Goal: Communication & Community: Connect with others

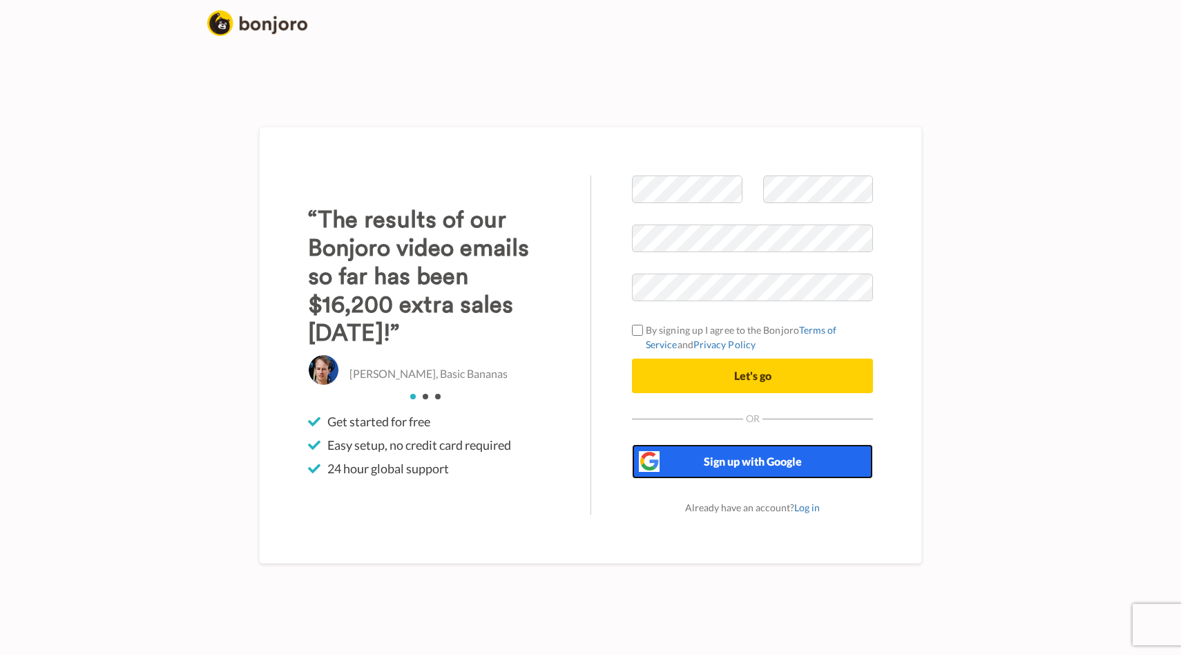
click at [717, 463] on span "Sign up with Google" at bounding box center [753, 460] width 98 height 13
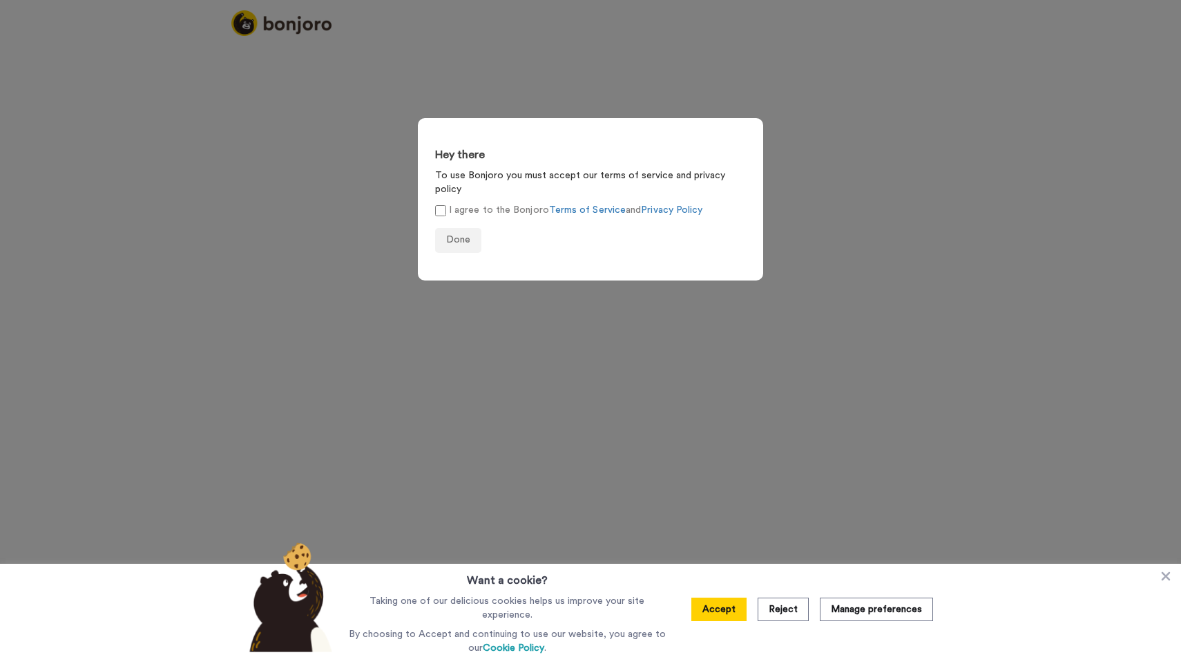
click at [447, 203] on label "I agree to the Bonjoro Terms of Service and Privacy Policy" at bounding box center [568, 210] width 267 height 14
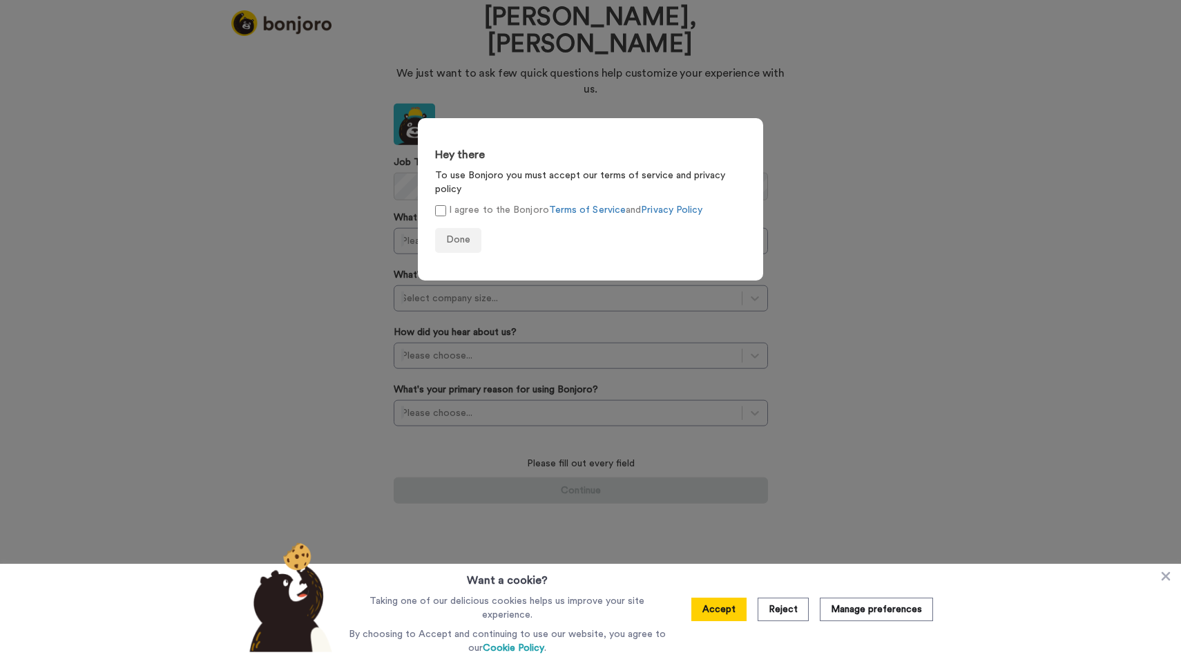
click at [474, 244] on form "Hey there To use Bonjoro you must accept our terms of service and privacy polic…" at bounding box center [590, 199] width 345 height 162
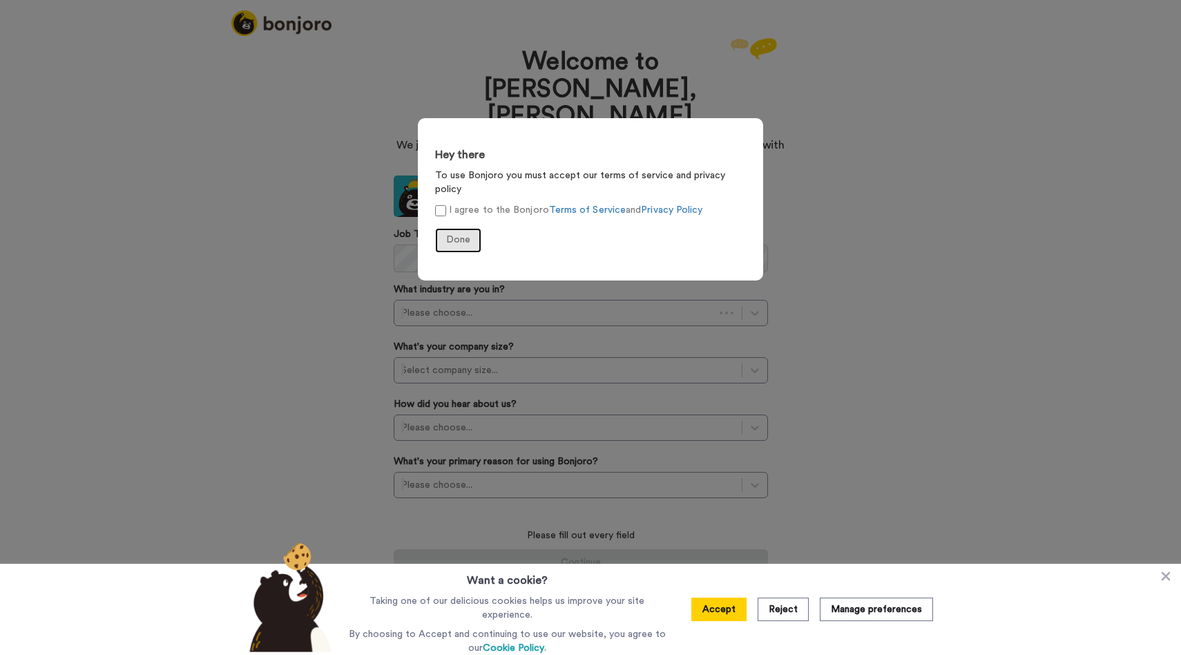
click at [465, 235] on span "Done" at bounding box center [458, 240] width 24 height 10
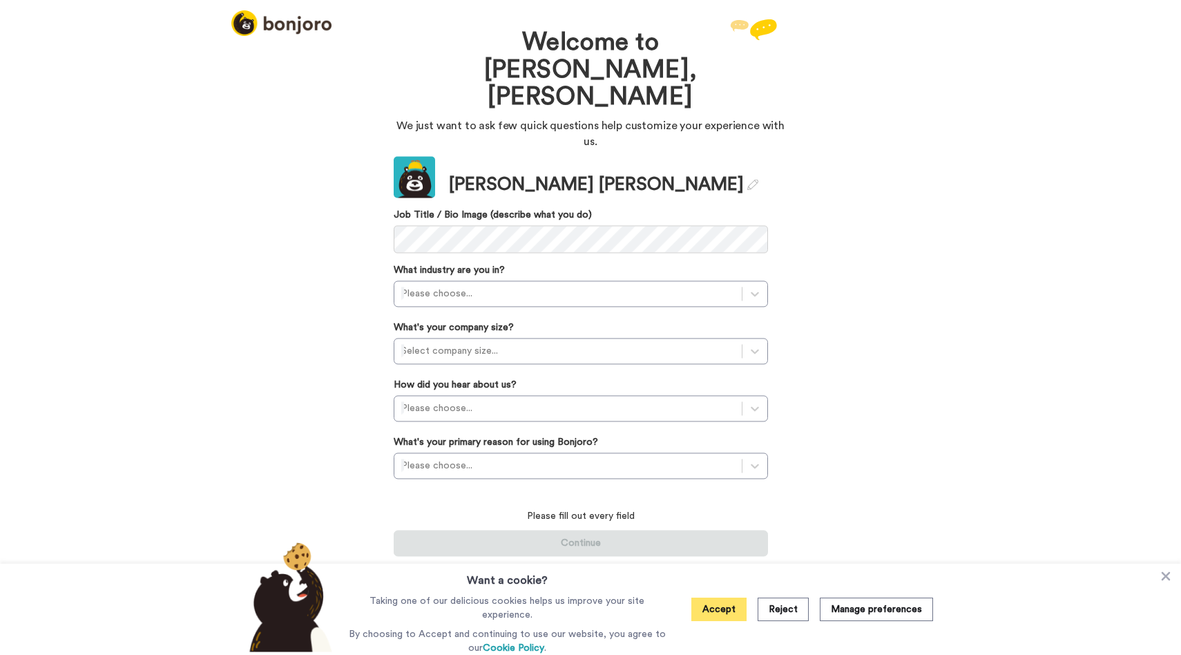
click at [729, 613] on button "Accept" at bounding box center [718, 608] width 55 height 23
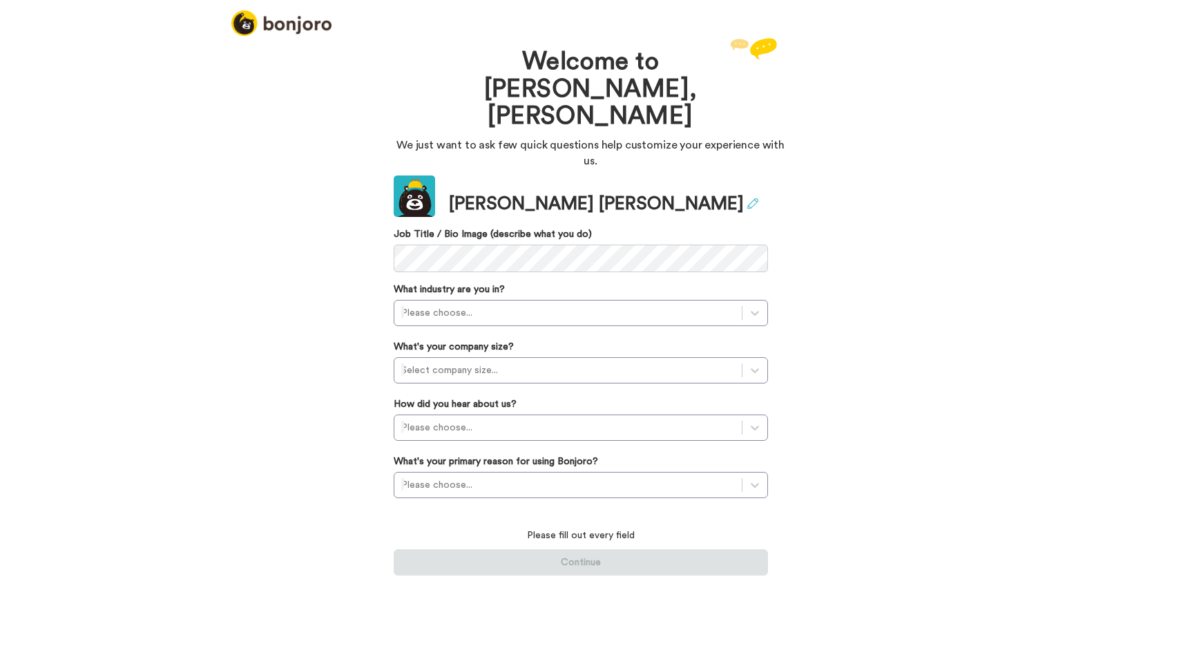
click at [747, 198] on icon at bounding box center [752, 203] width 11 height 11
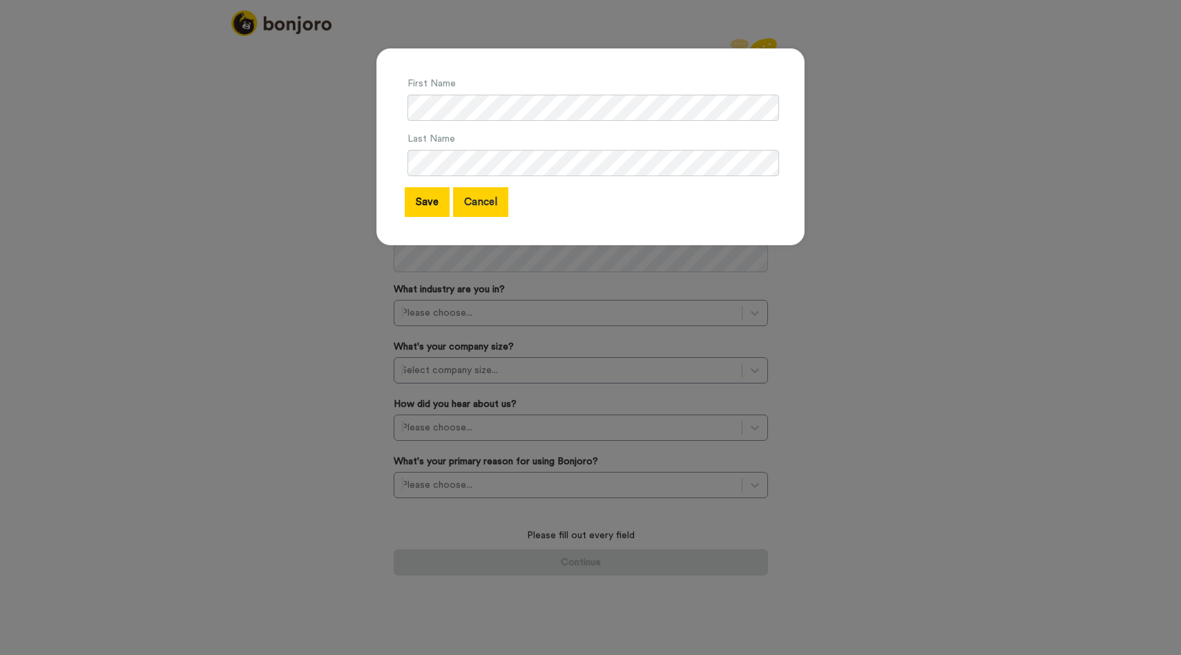
click at [467, 195] on button "Cancel" at bounding box center [480, 202] width 55 height 30
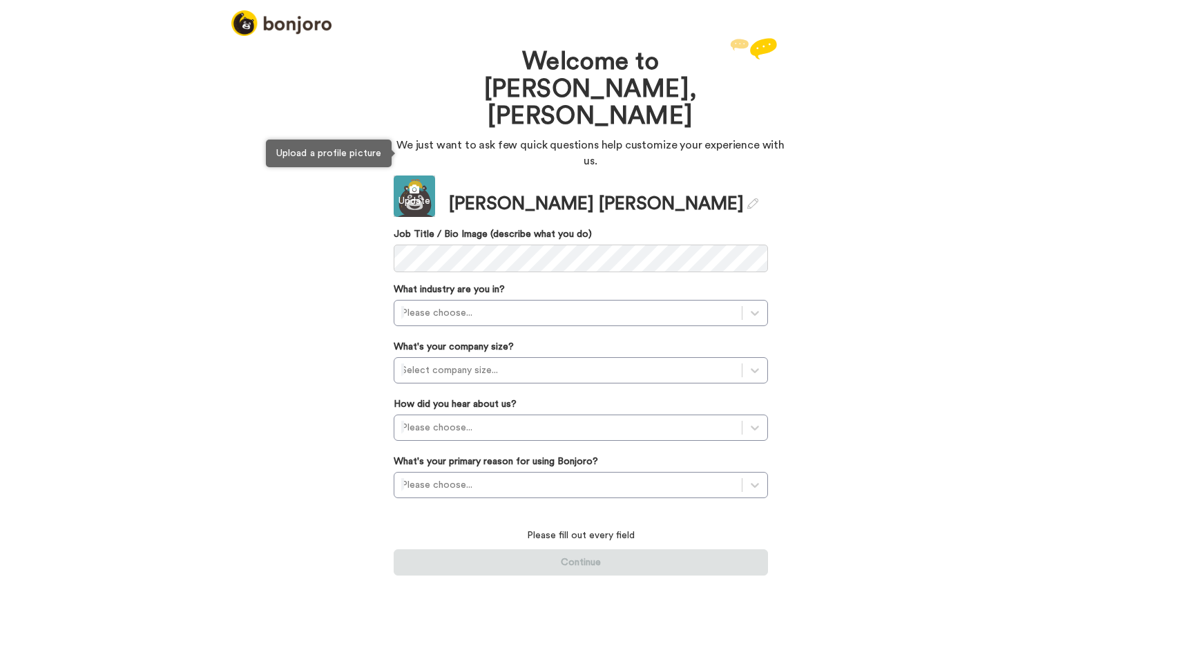
click at [421, 194] on div "Update" at bounding box center [414, 201] width 41 height 14
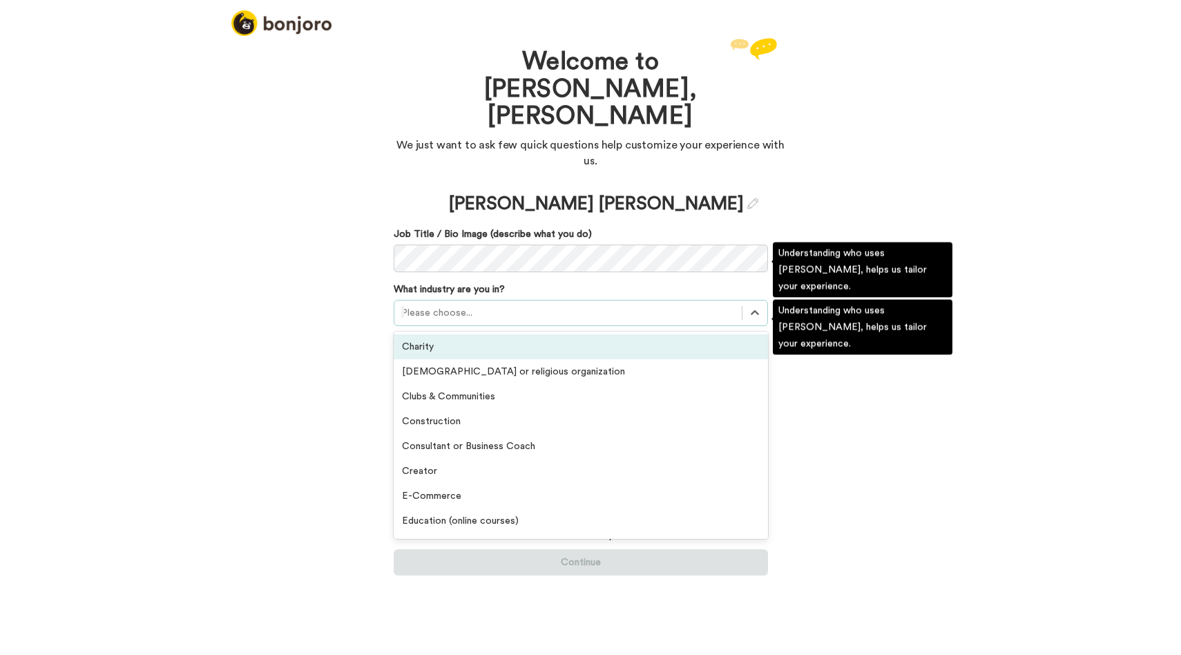
click at [485, 304] on div at bounding box center [567, 312] width 333 height 17
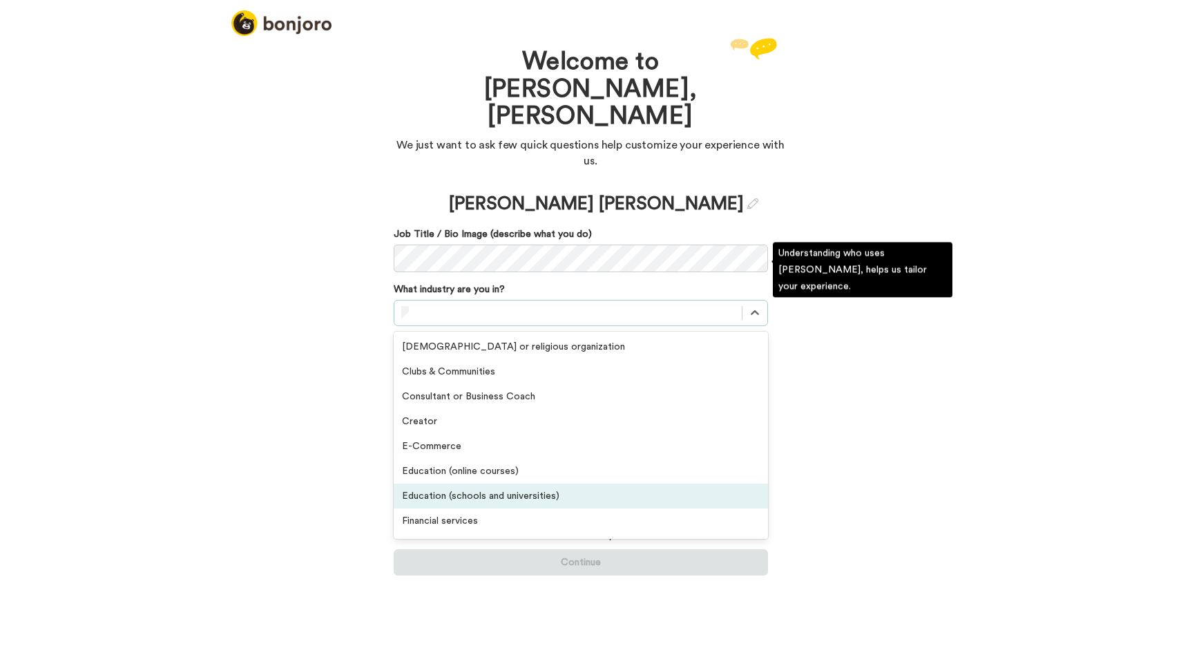
click at [448, 483] on div "Education (schools and universities)" at bounding box center [581, 495] width 374 height 25
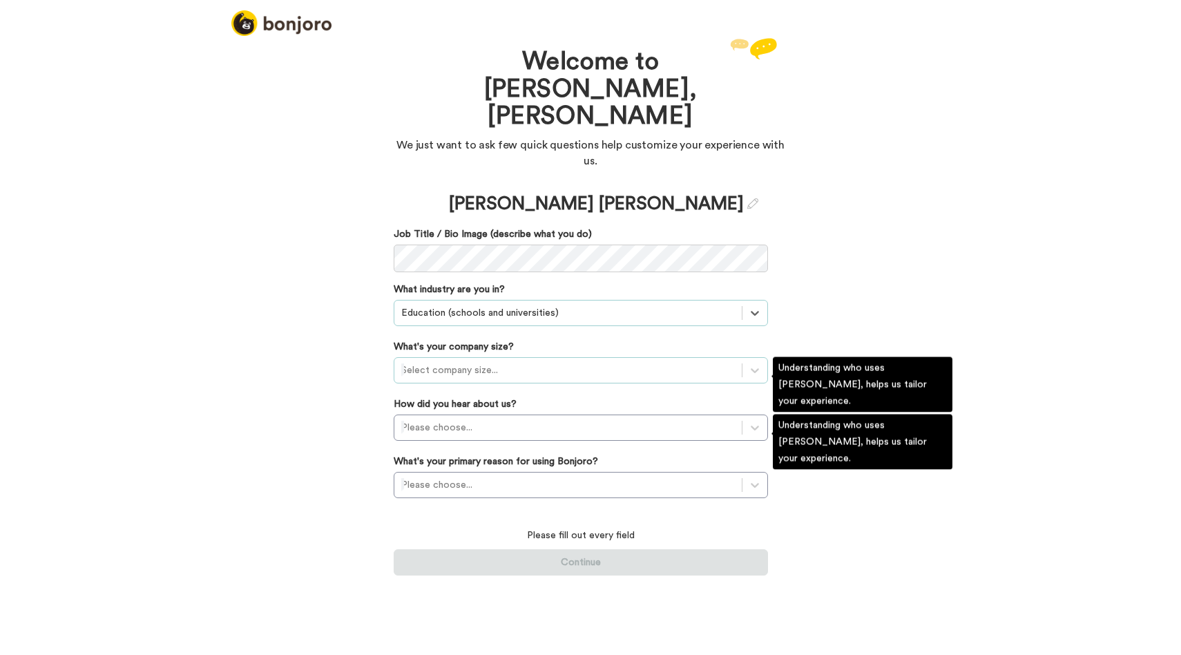
click at [458, 362] on div at bounding box center [567, 370] width 333 height 17
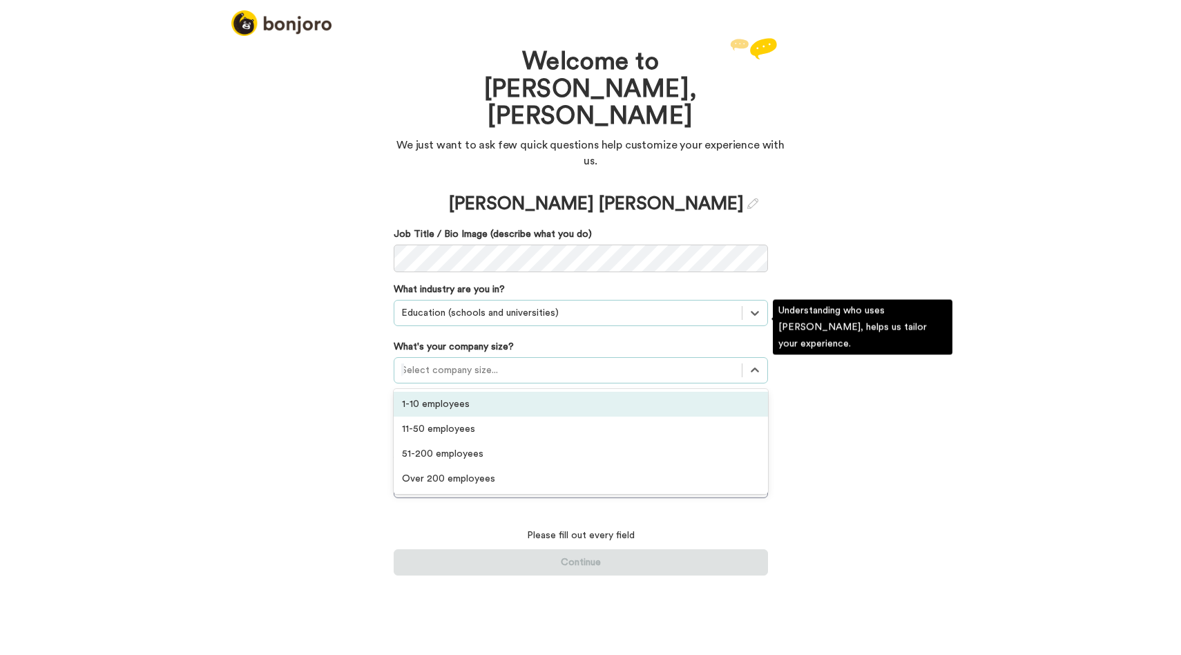
click at [445, 391] on div "1-10 employees" at bounding box center [581, 403] width 374 height 25
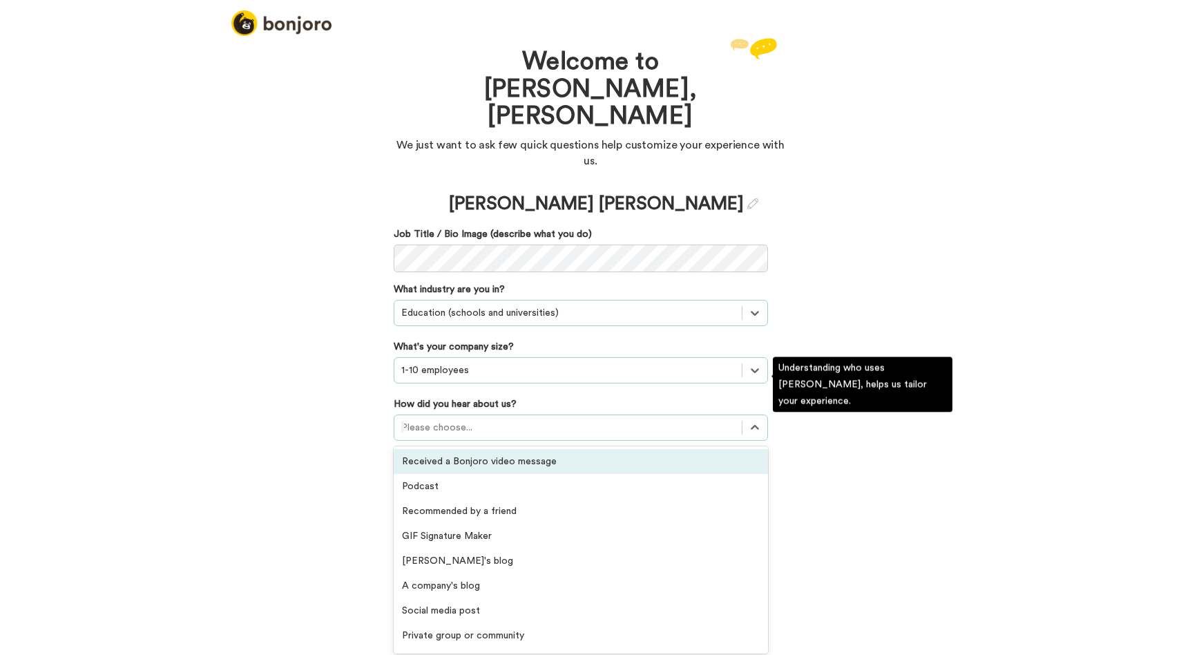
click at [466, 419] on div at bounding box center [567, 427] width 333 height 17
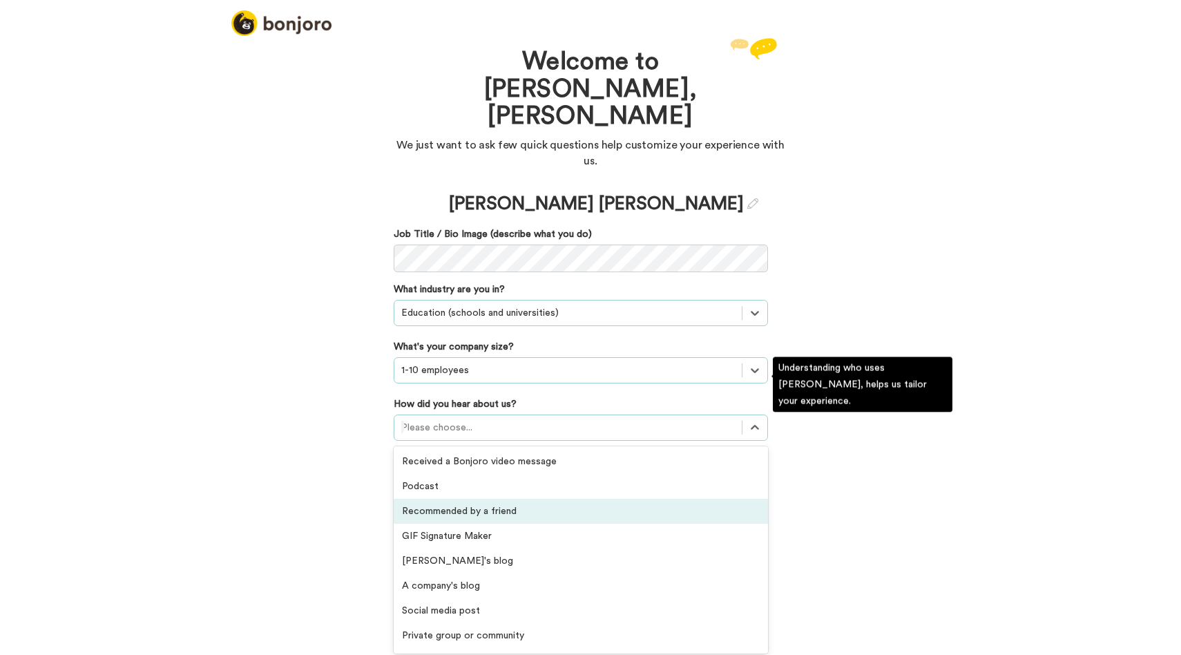
click at [456, 498] on div "Recommended by a friend" at bounding box center [581, 510] width 374 height 25
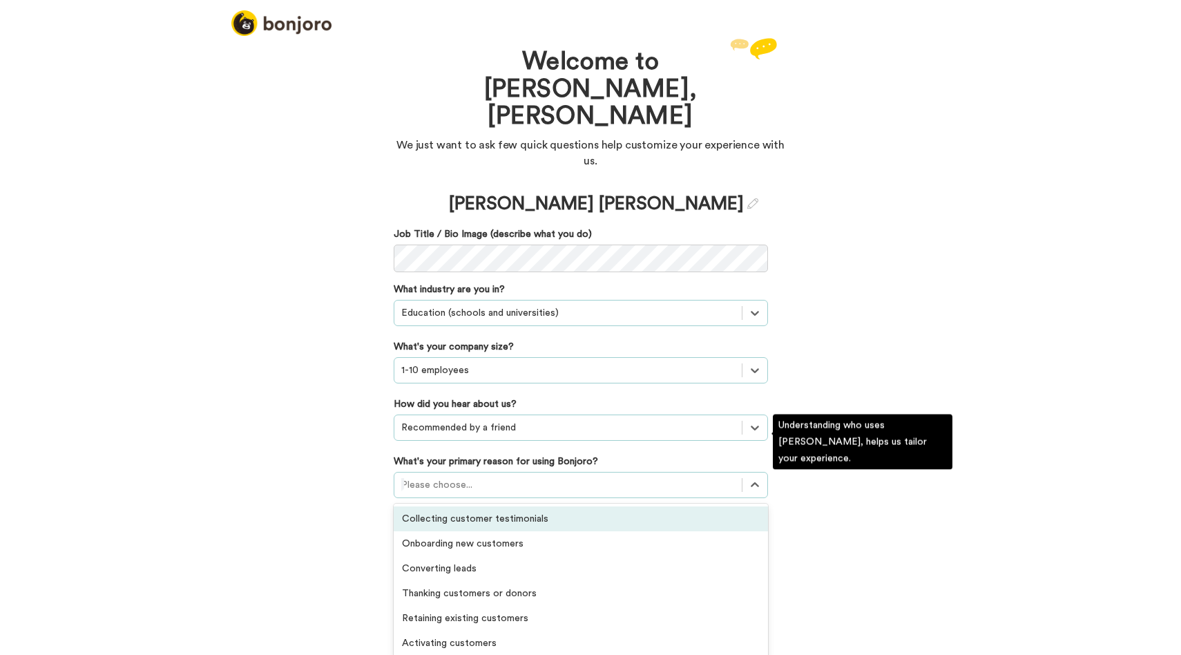
click at [459, 476] on div at bounding box center [567, 484] width 333 height 17
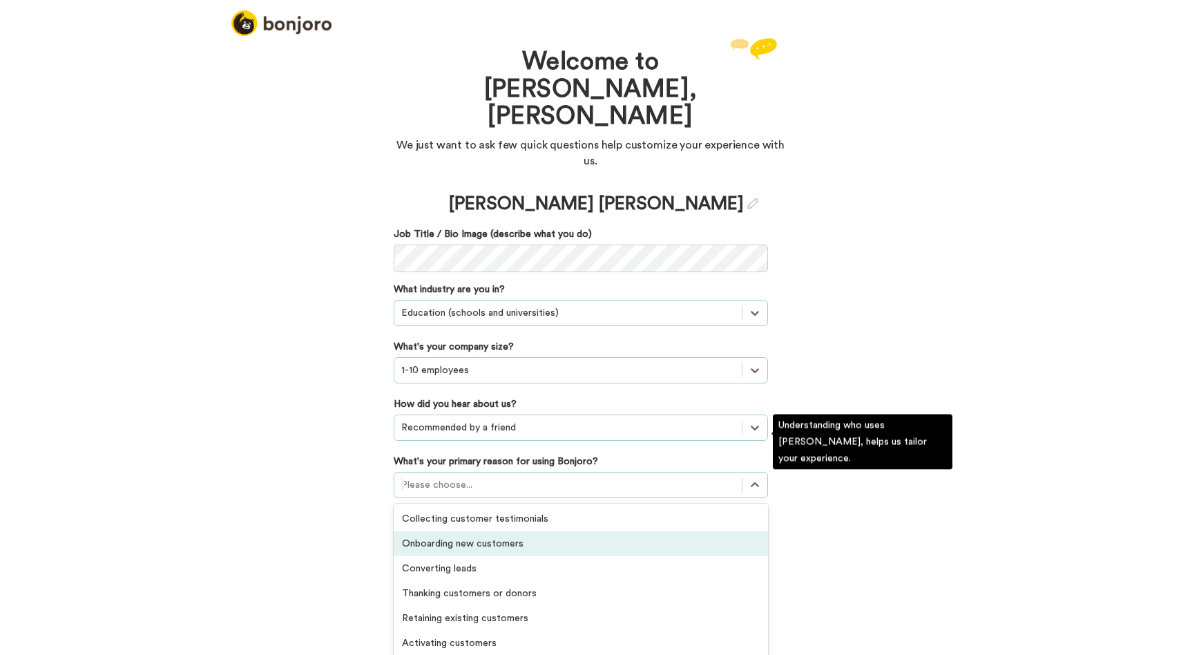
click at [465, 531] on div "Onboarding new customers" at bounding box center [581, 543] width 374 height 25
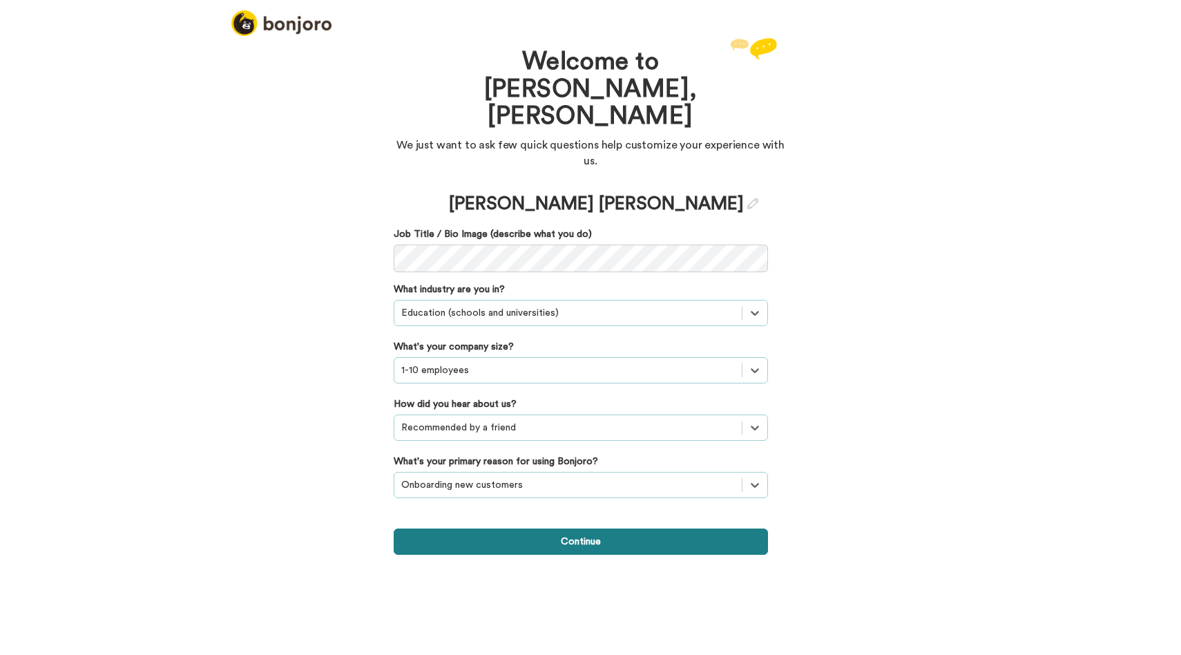
click at [508, 528] on button "Continue" at bounding box center [581, 541] width 374 height 26
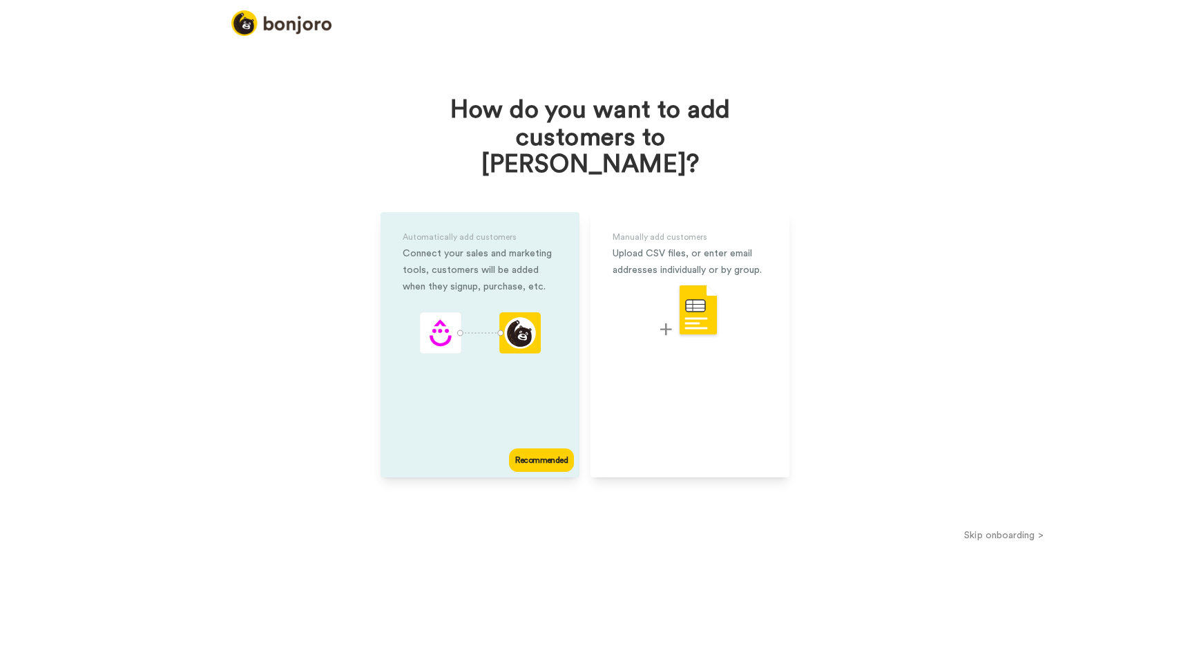
click at [534, 448] on div "Recommended" at bounding box center [541, 459] width 65 height 23
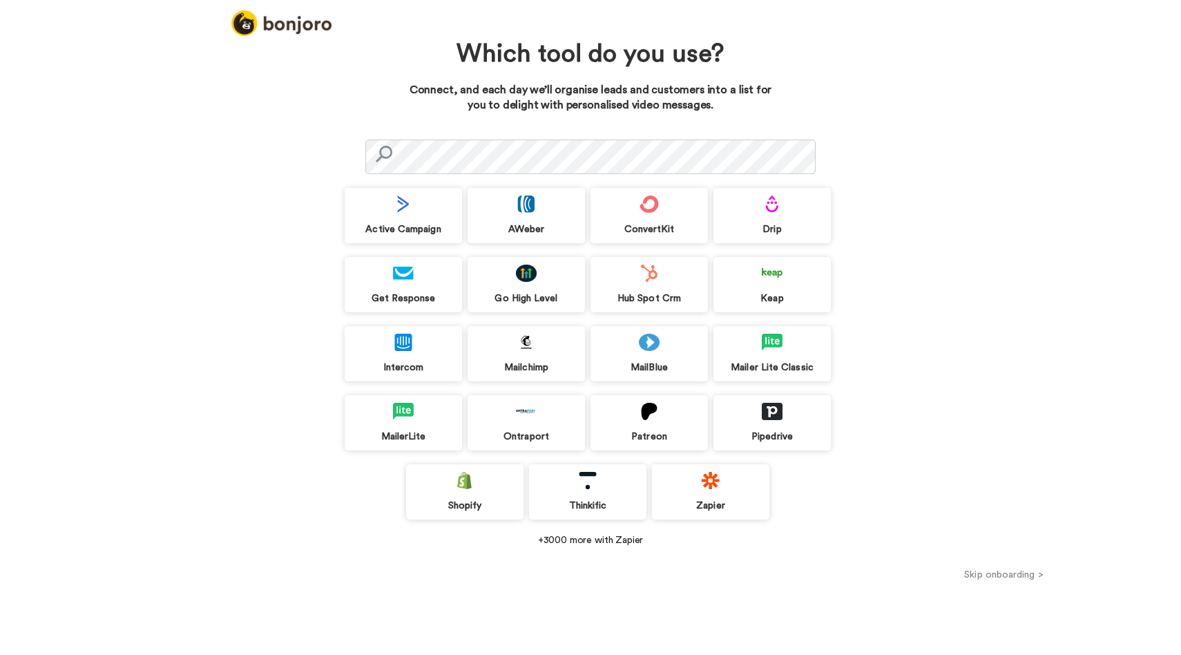
click at [715, 503] on div "Zapier" at bounding box center [710, 505] width 117 height 12
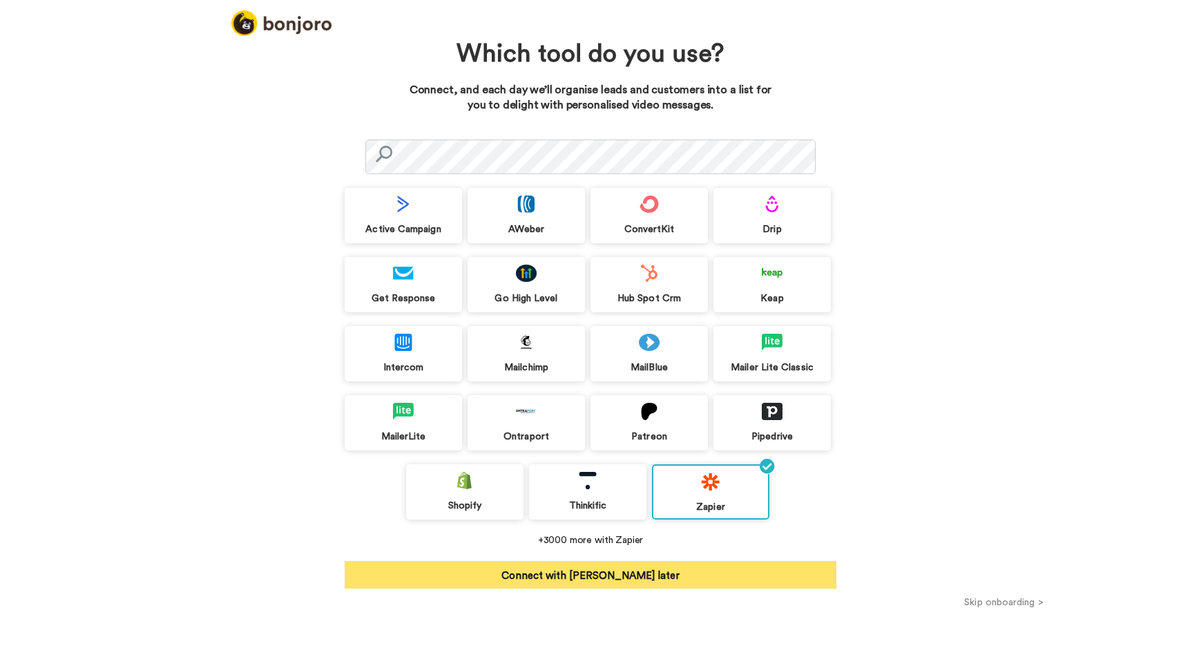
click at [613, 576] on button "Connect with Zapier later" at bounding box center [591, 575] width 492 height 28
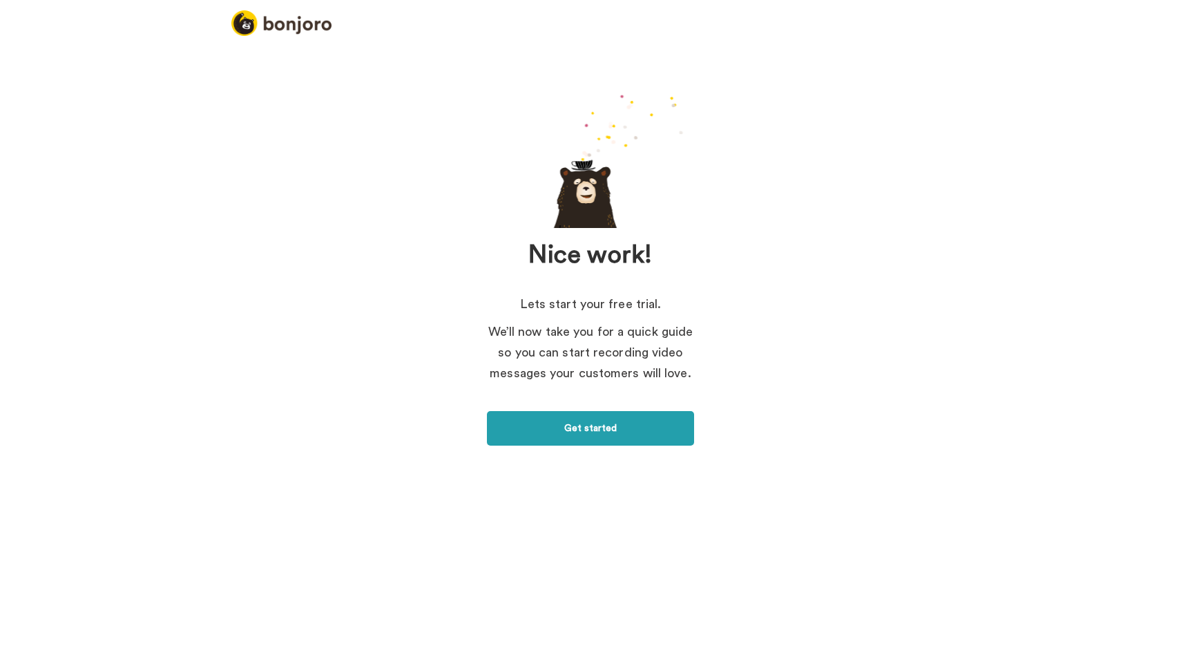
click at [580, 409] on div "Lets start your free trial. We’ll now take you for a quick guide so you can sta…" at bounding box center [590, 369] width 207 height 152
click at [580, 423] on link "Get started" at bounding box center [590, 428] width 207 height 35
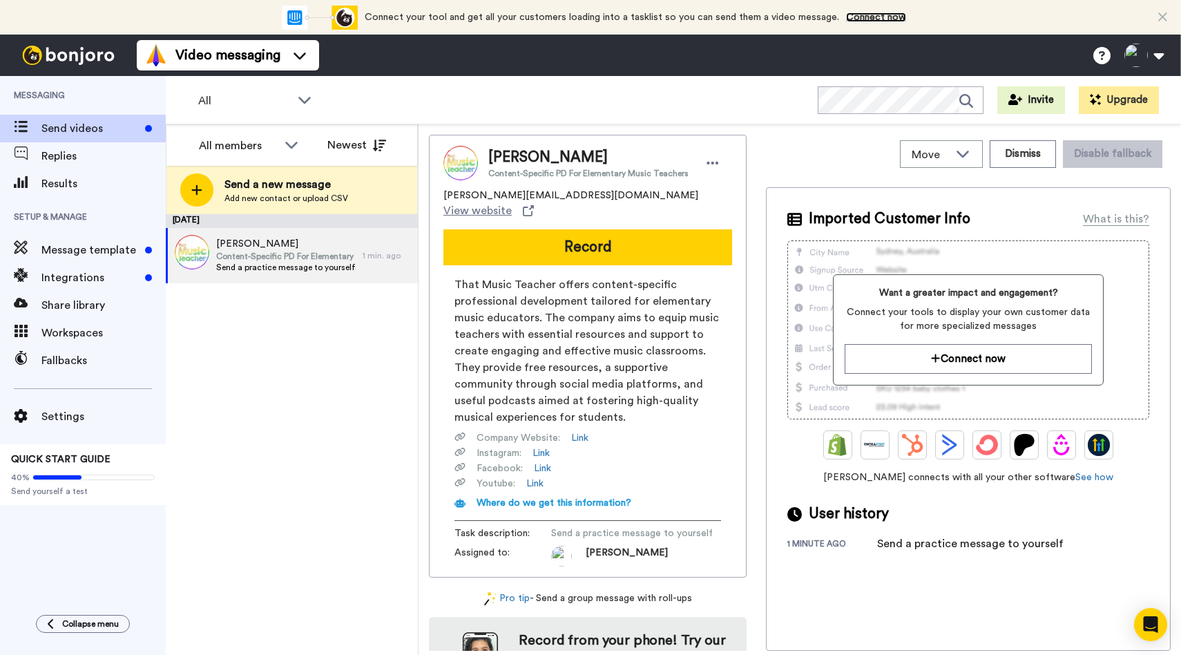
click at [866, 16] on link "Connect now" at bounding box center [876, 17] width 60 height 10
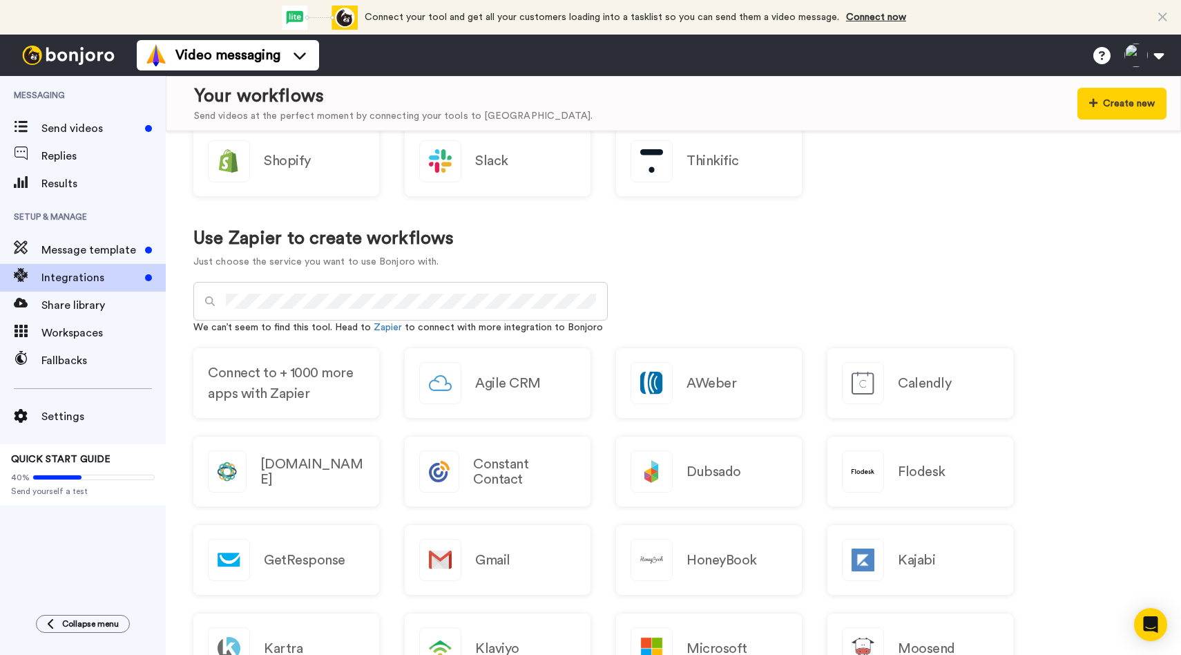
scroll to position [574, 0]
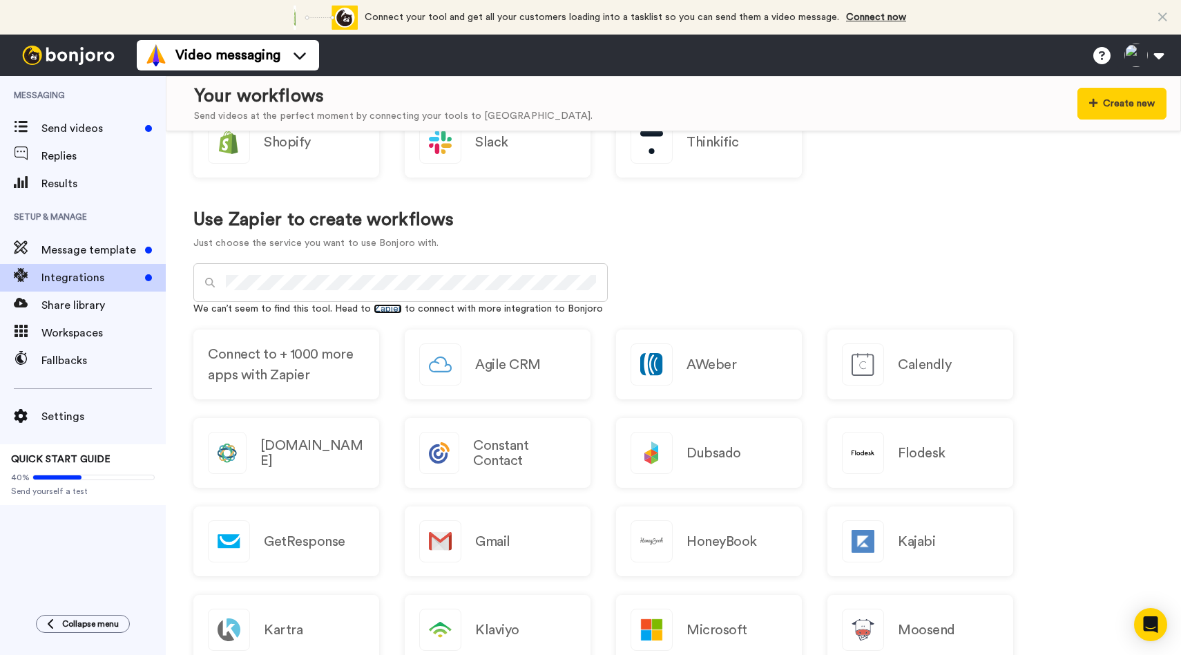
click at [376, 310] on link "Zapier" at bounding box center [388, 309] width 28 height 10
click at [57, 135] on span "Send videos" at bounding box center [90, 128] width 98 height 17
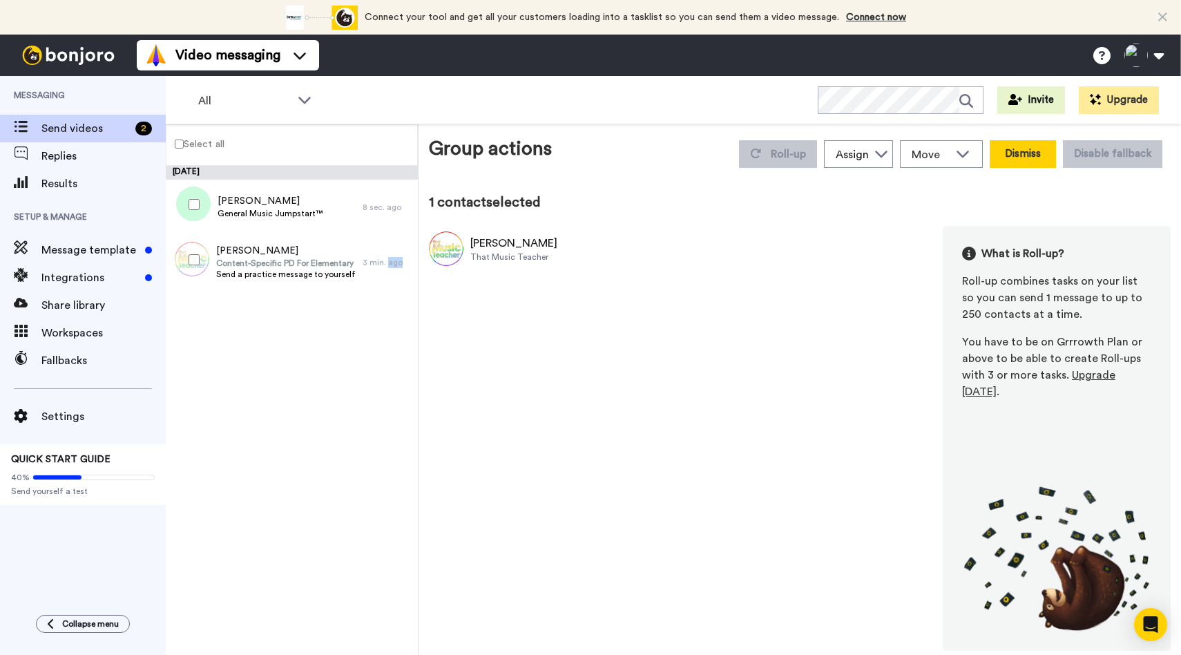
click at [1029, 164] on button "Dismiss" at bounding box center [1022, 154] width 66 height 28
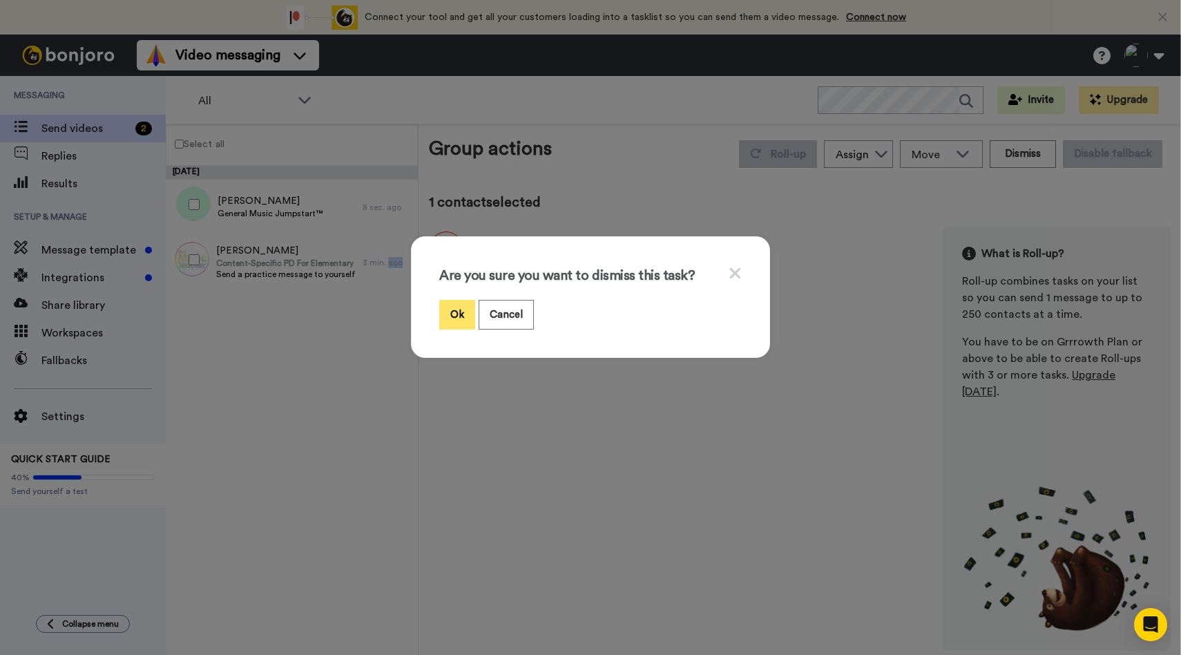
click at [461, 313] on button "Ok" at bounding box center [457, 315] width 36 height 30
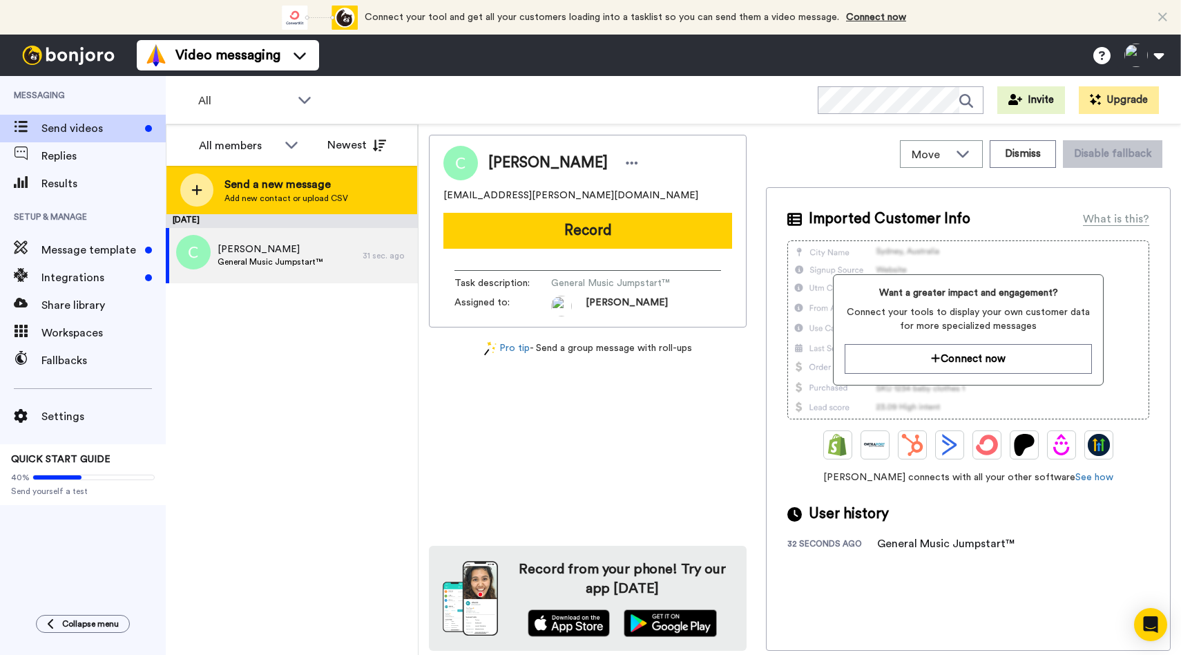
click at [286, 209] on div "Send a new message Add new contact or upload CSV" at bounding box center [291, 190] width 251 height 48
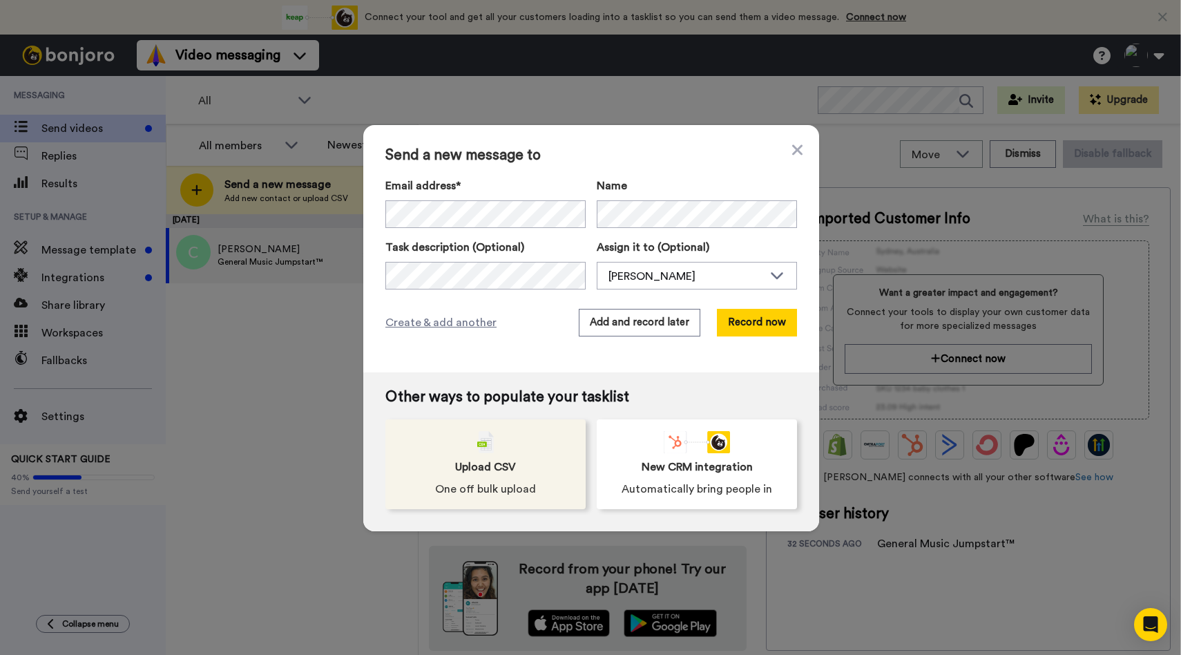
click at [516, 455] on div "Upload CSV One off bulk upload" at bounding box center [485, 464] width 200 height 90
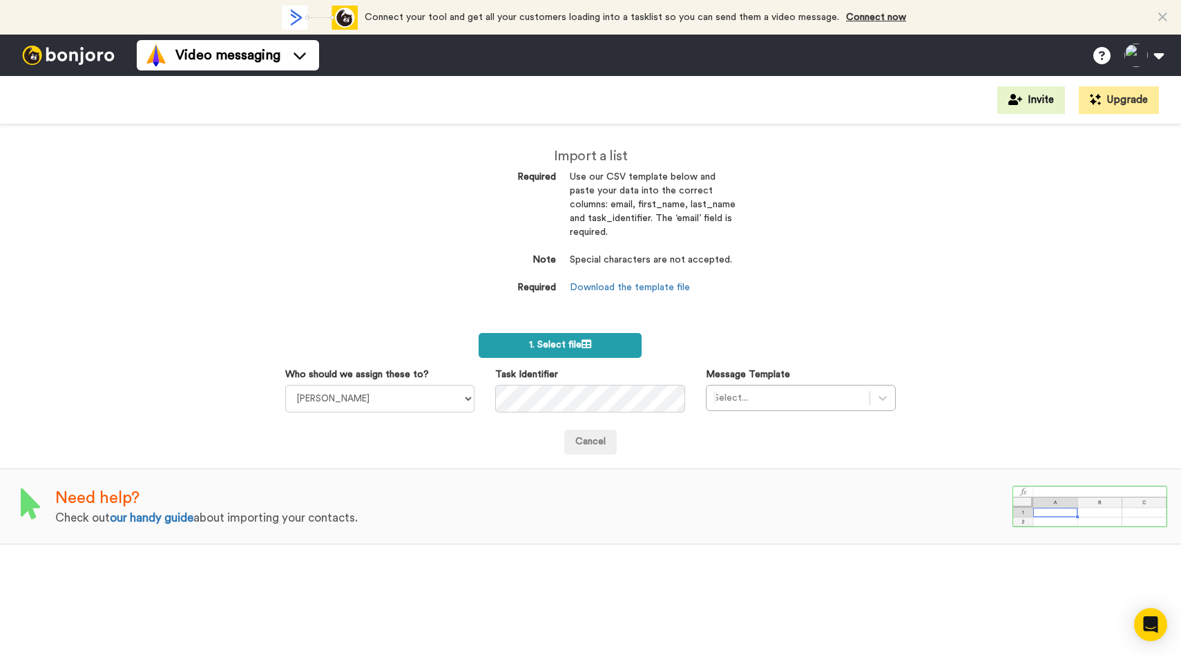
click at [562, 355] on label "1. Select file" at bounding box center [559, 345] width 163 height 25
click at [590, 342] on icon at bounding box center [586, 344] width 10 height 10
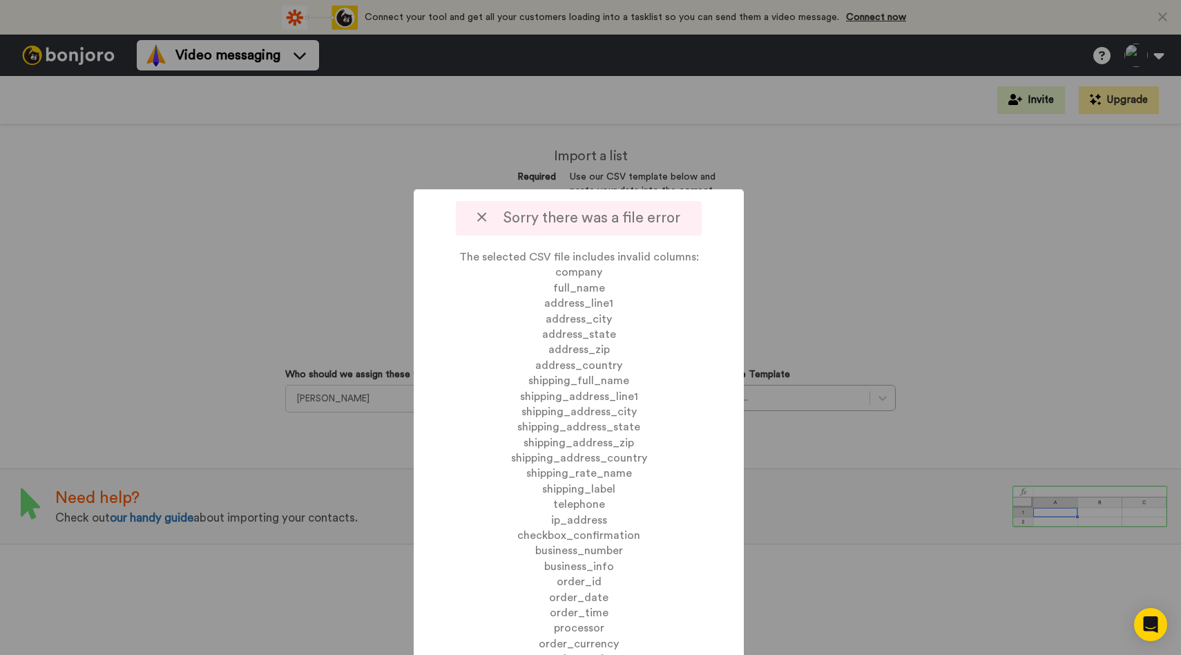
click at [492, 215] on span "Sorry there was a file error" at bounding box center [578, 218] width 203 height 14
click at [487, 211] on span "Sorry there was a file error" at bounding box center [578, 218] width 203 height 14
click at [480, 231] on div "Sorry there was a file error" at bounding box center [578, 218] width 245 height 35
click at [480, 225] on span "Sorry there was a file error" at bounding box center [578, 218] width 203 height 14
click at [481, 213] on icon at bounding box center [481, 217] width 9 height 14
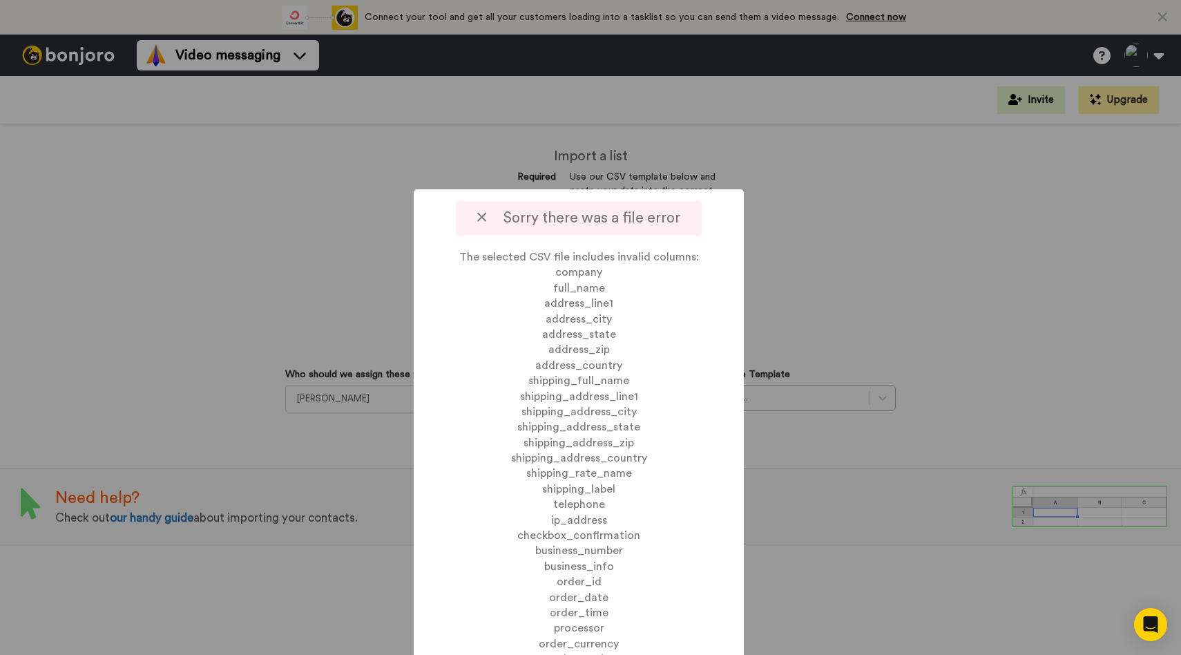
click at [485, 213] on icon at bounding box center [481, 217] width 9 height 14
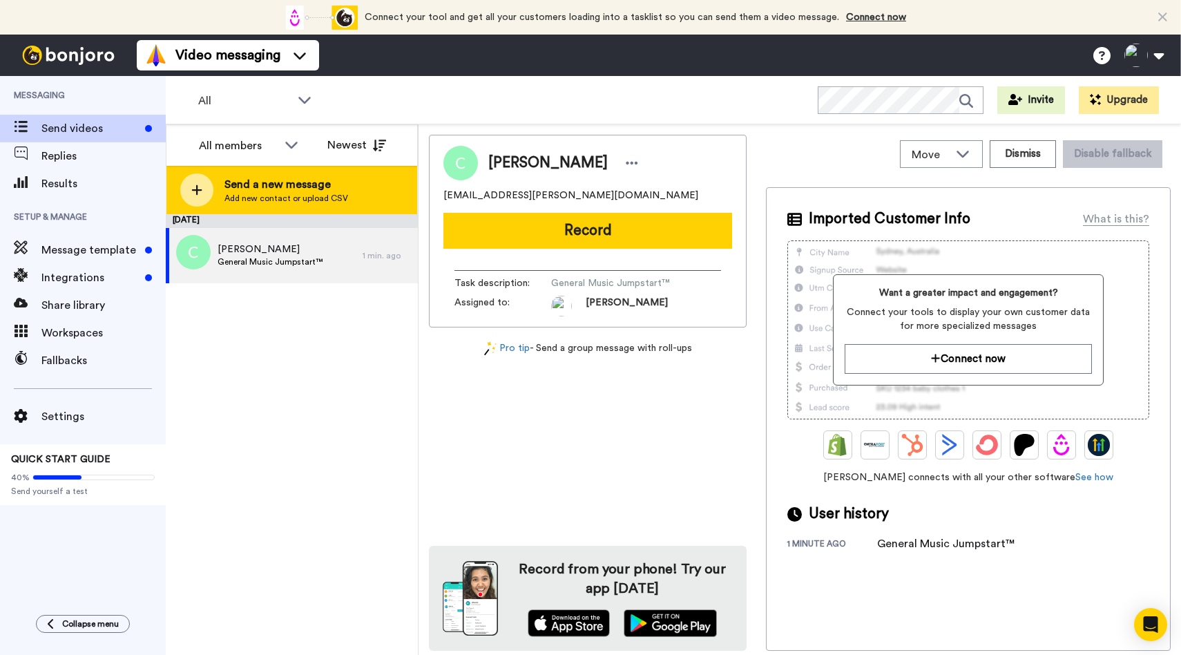
click at [186, 193] on div at bounding box center [196, 189] width 33 height 33
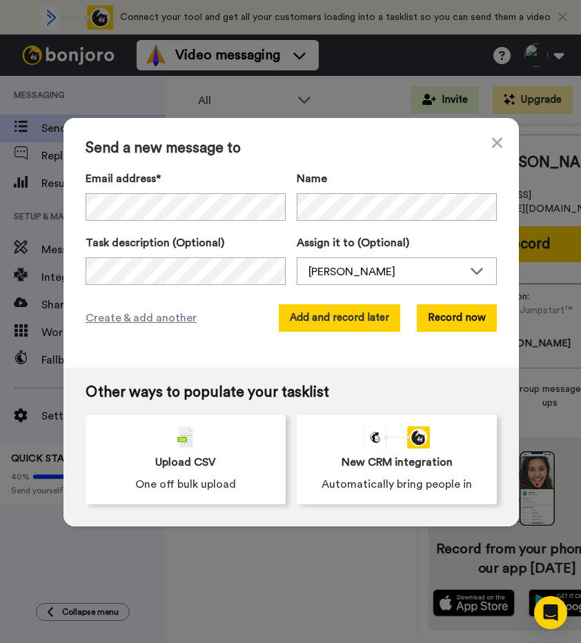
click at [341, 320] on button "Add and record later" at bounding box center [340, 318] width 122 height 28
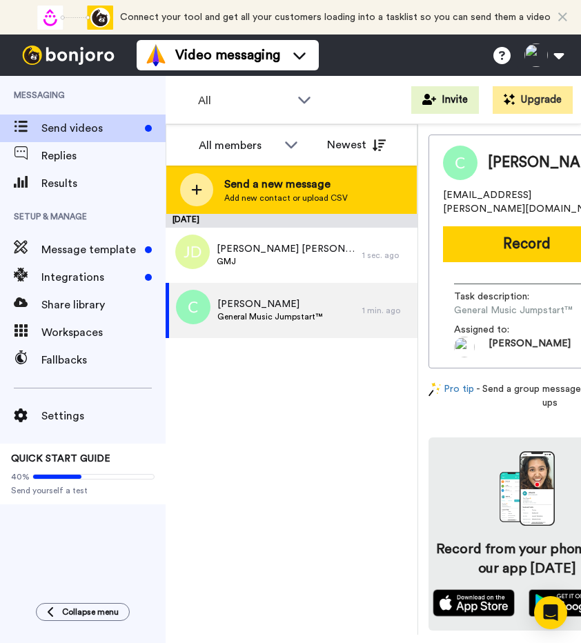
click at [246, 193] on span "Add new contact or upload CSV" at bounding box center [286, 198] width 124 height 11
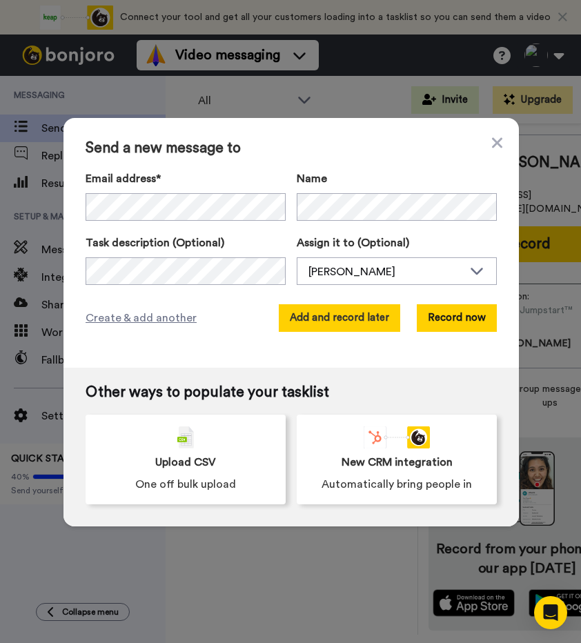
click at [320, 310] on button "Add and record later" at bounding box center [340, 318] width 122 height 28
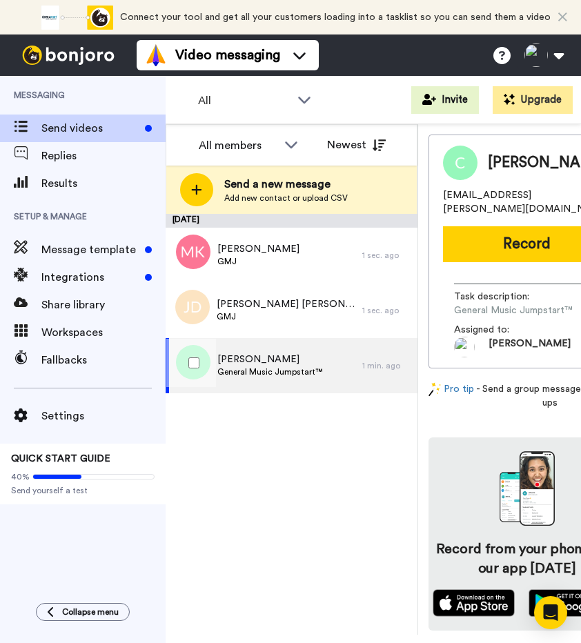
click at [262, 367] on span "General Music Jumpstart™" at bounding box center [269, 372] width 105 height 11
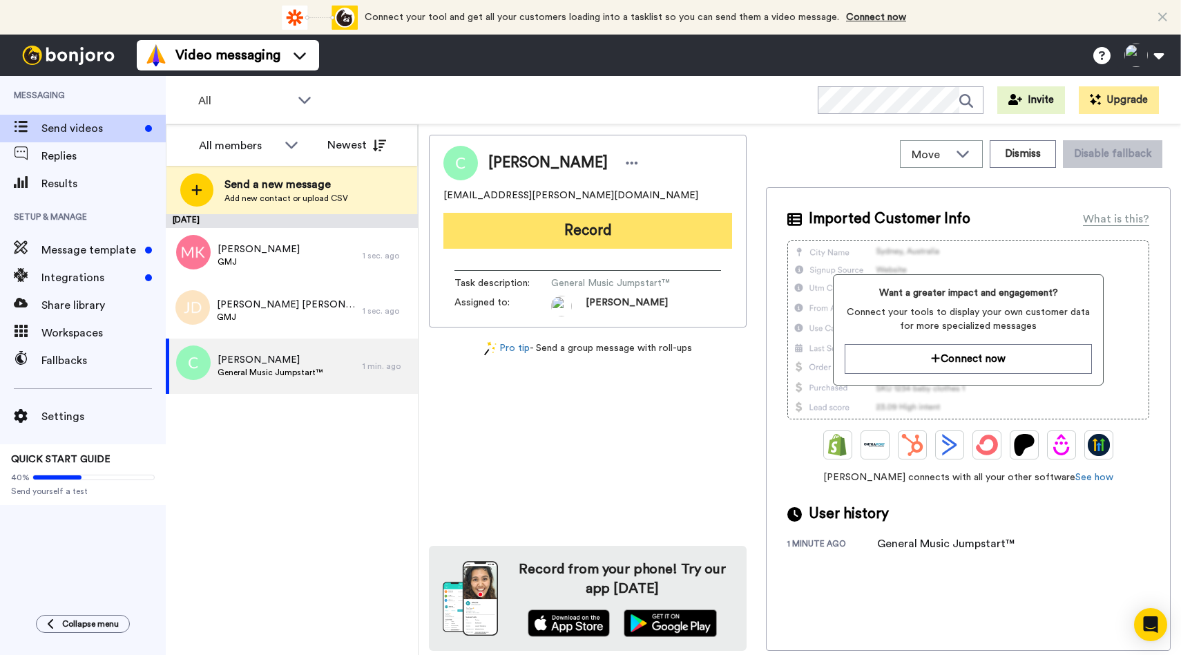
click at [596, 235] on button "Record" at bounding box center [587, 231] width 289 height 36
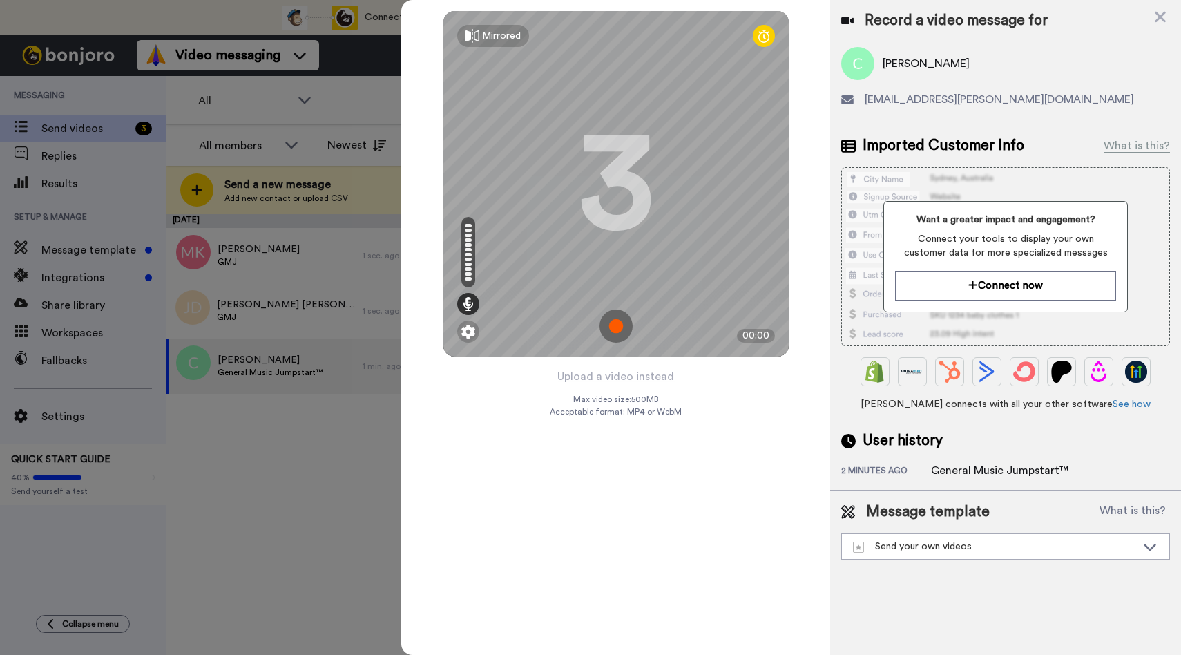
click at [612, 321] on img at bounding box center [615, 325] width 33 height 33
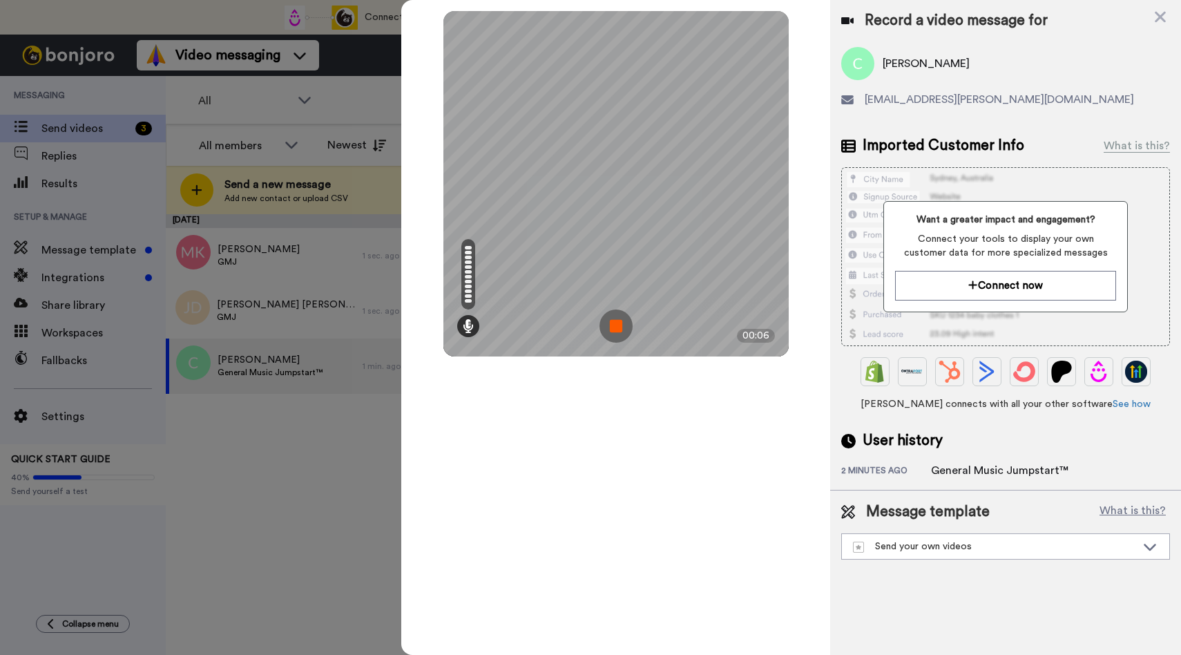
click at [612, 321] on img at bounding box center [615, 325] width 33 height 33
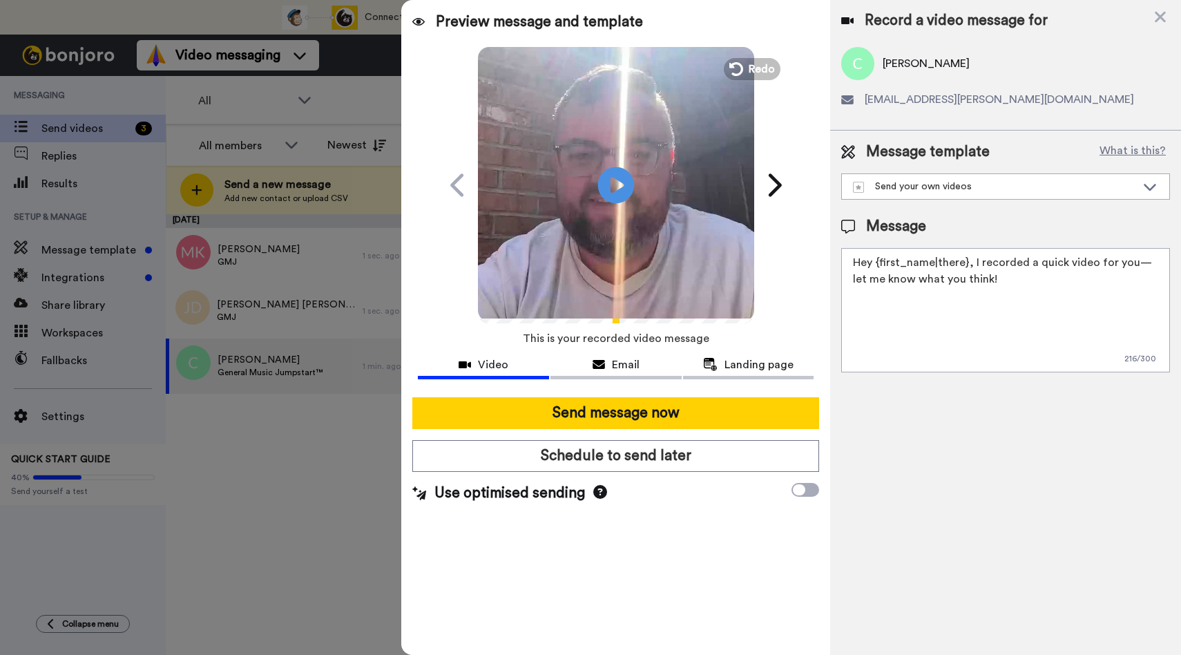
click at [621, 180] on icon at bounding box center [616, 184] width 37 height 37
click at [753, 72] on span "Redo" at bounding box center [762, 68] width 29 height 18
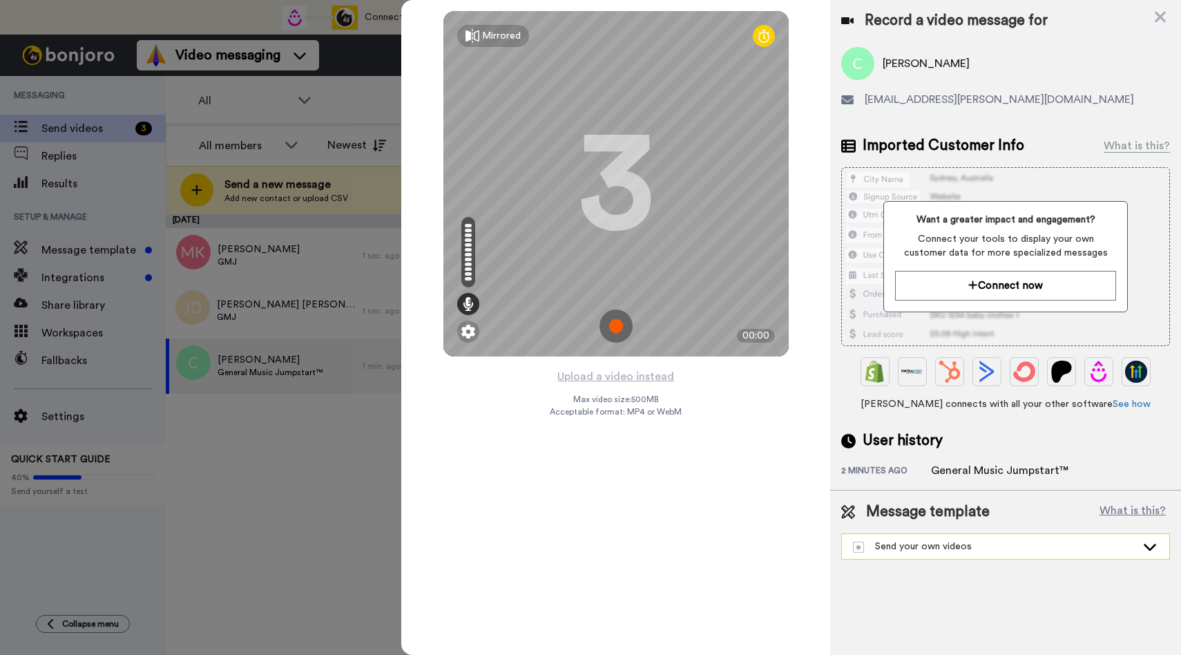
click at [1048, 548] on div "Send your own videos" at bounding box center [994, 546] width 283 height 14
click at [617, 331] on img at bounding box center [615, 325] width 33 height 33
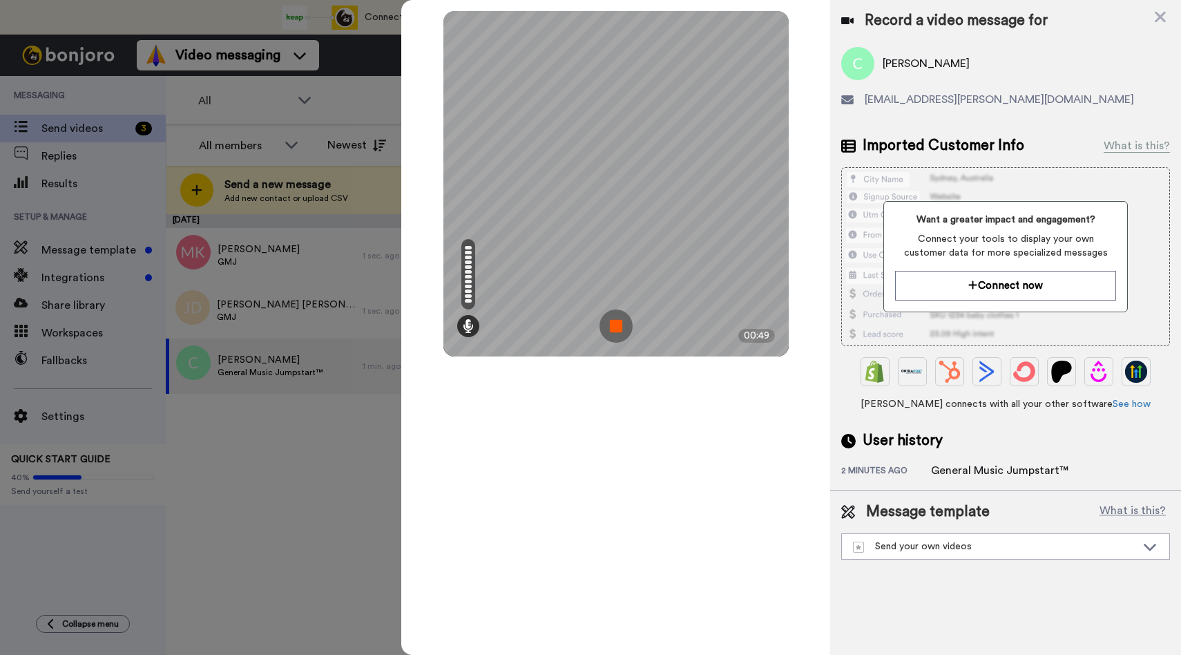
click at [614, 327] on img at bounding box center [615, 325] width 33 height 33
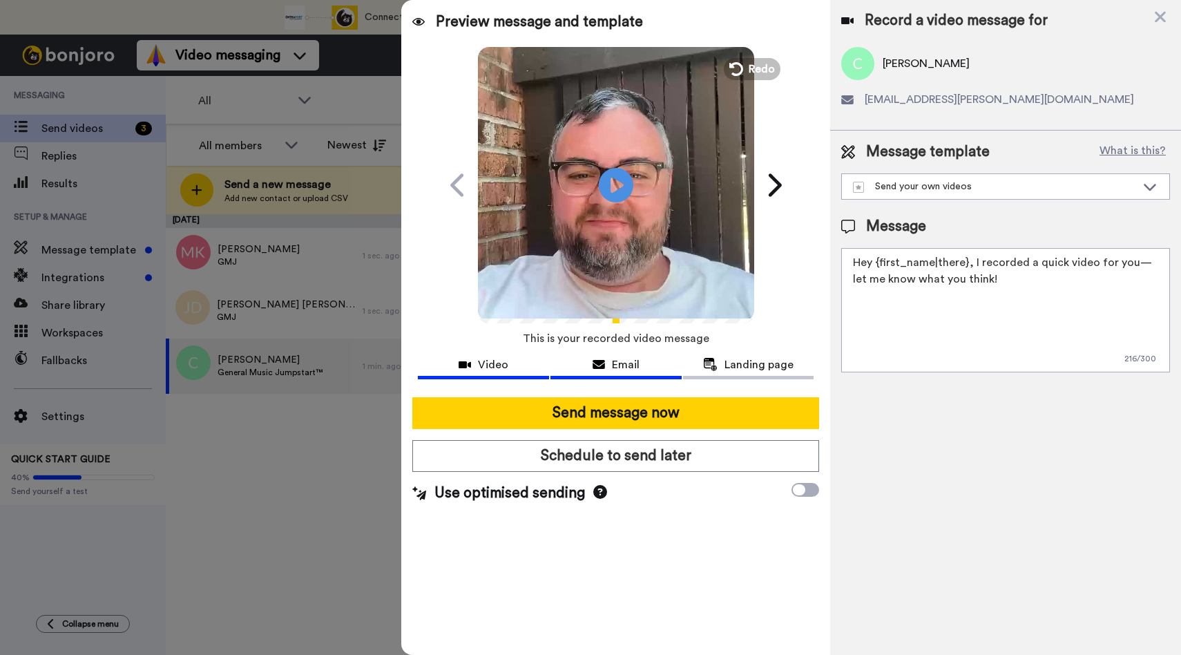
click at [594, 356] on button "Email" at bounding box center [615, 367] width 131 height 26
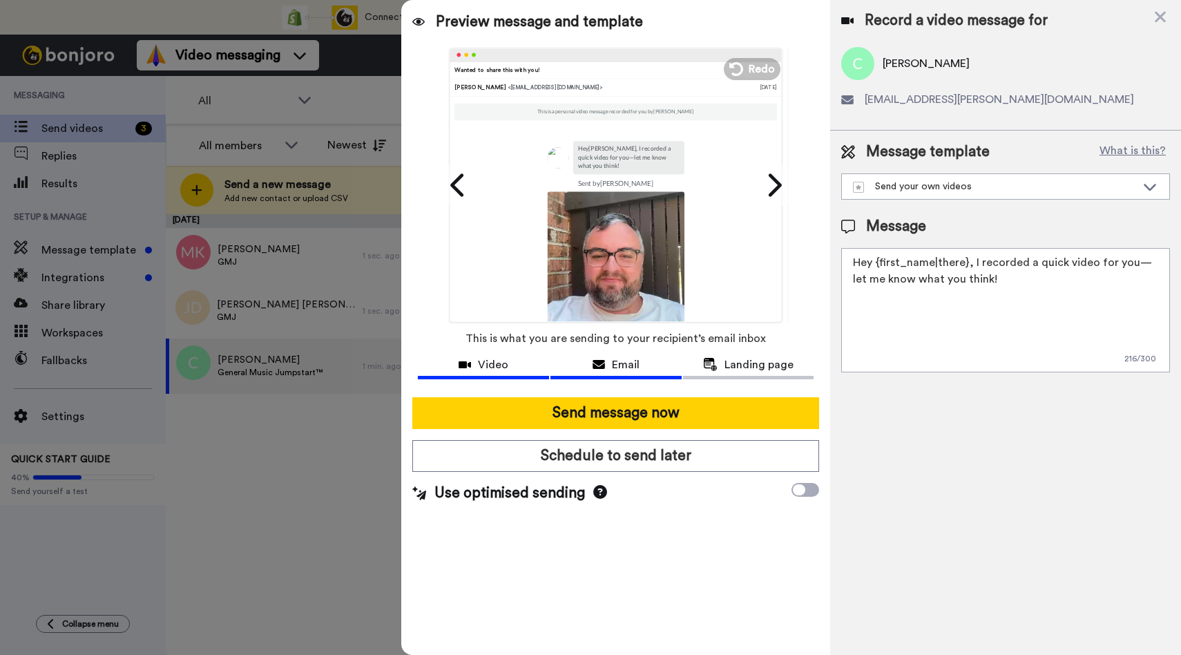
click at [497, 369] on span "Video" at bounding box center [493, 364] width 30 height 17
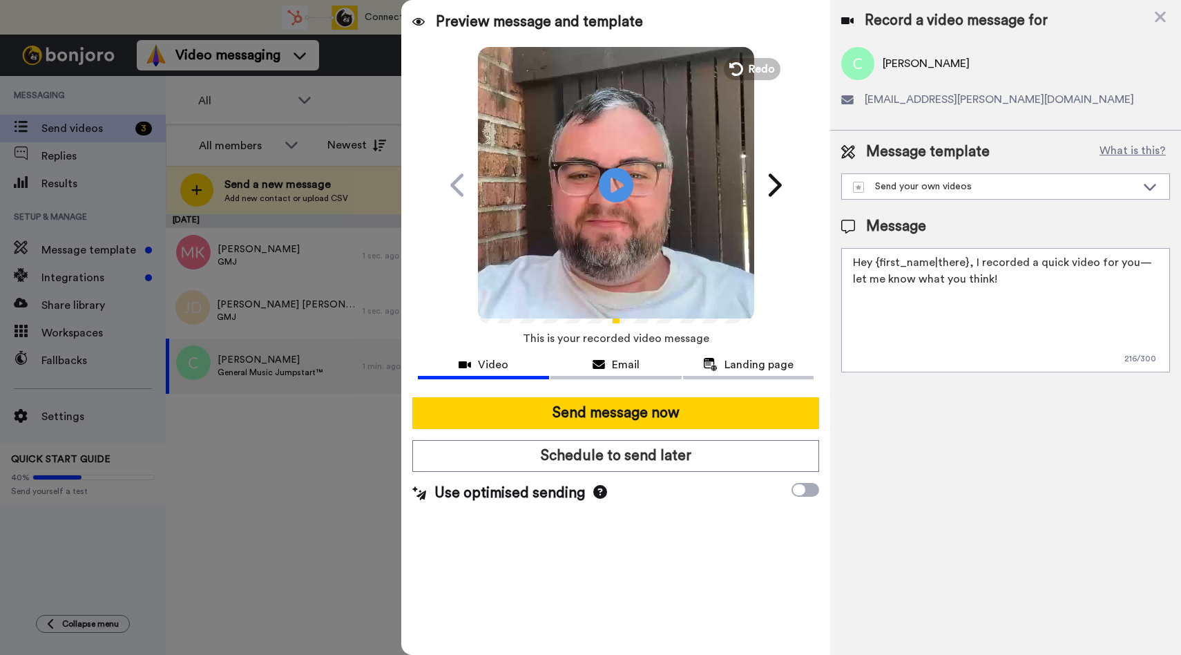
drag, startPoint x: 1003, startPoint y: 282, endPoint x: 970, endPoint y: 261, distance: 38.9
click at [970, 261] on textarea "Hey {first_name|there}, I recorded a quick video for you—let me know what you t…" at bounding box center [1005, 310] width 329 height 124
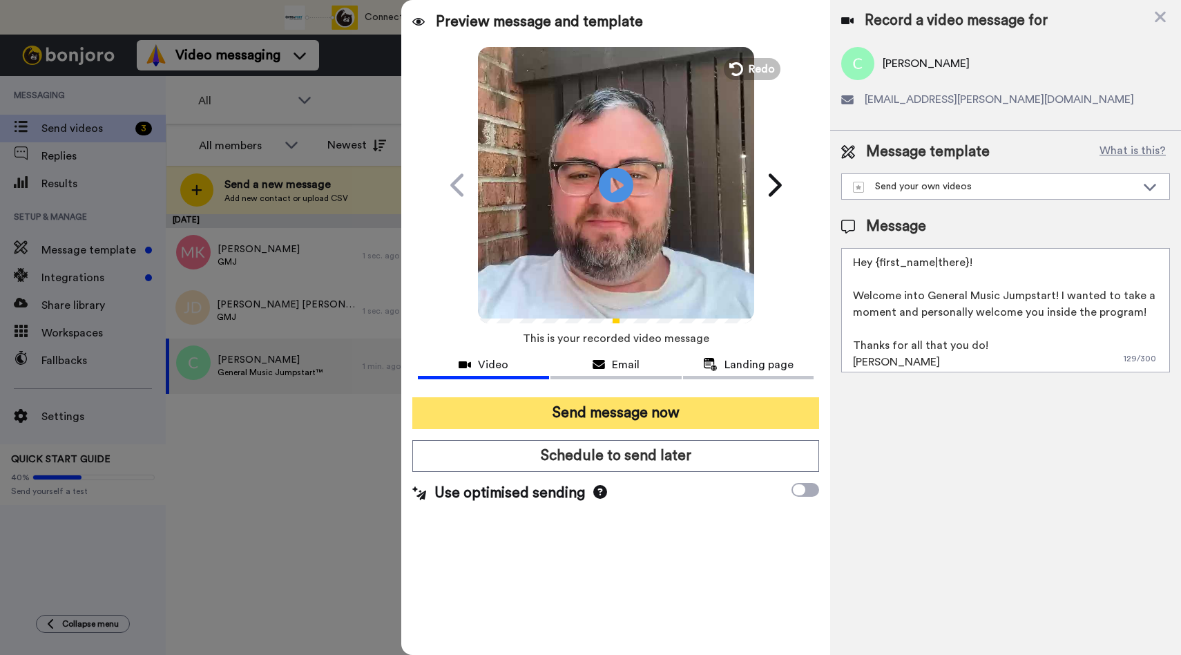
type textarea "Hey {first_name|there}! Welcome into General Music Jumpstart! I wanted to take …"
click at [650, 416] on button "Send message now" at bounding box center [615, 413] width 407 height 32
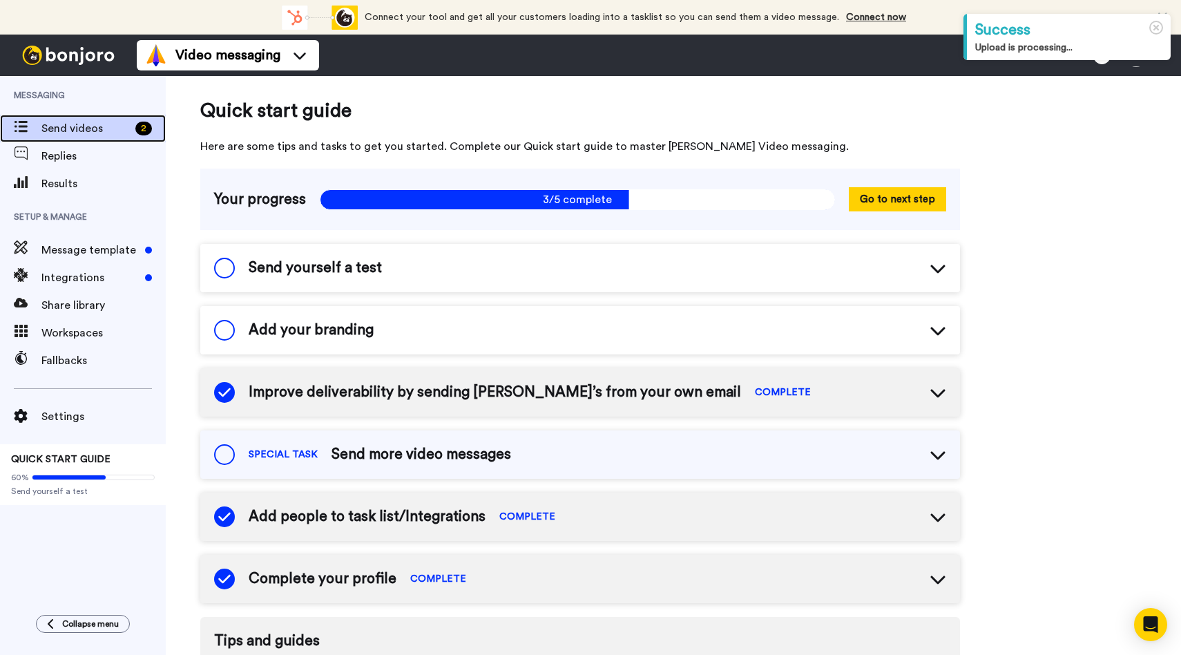
click at [61, 133] on span "Send videos" at bounding box center [85, 128] width 88 height 17
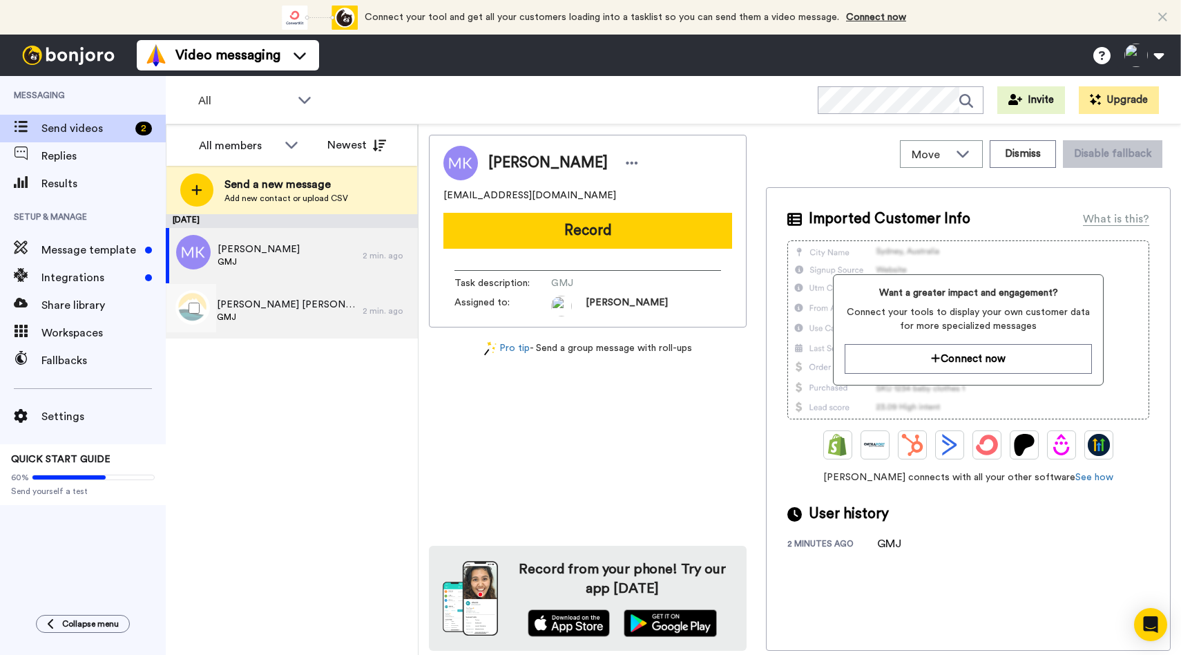
click at [256, 318] on span "GMJ" at bounding box center [286, 316] width 139 height 11
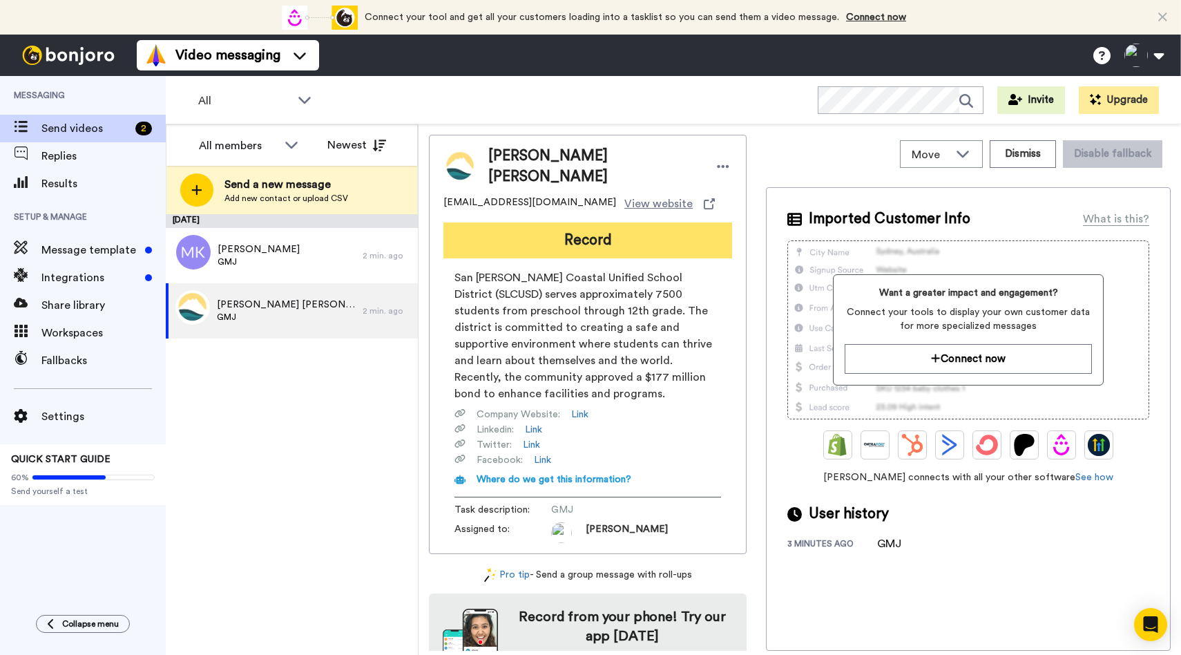
click at [592, 231] on button "Record" at bounding box center [587, 240] width 289 height 36
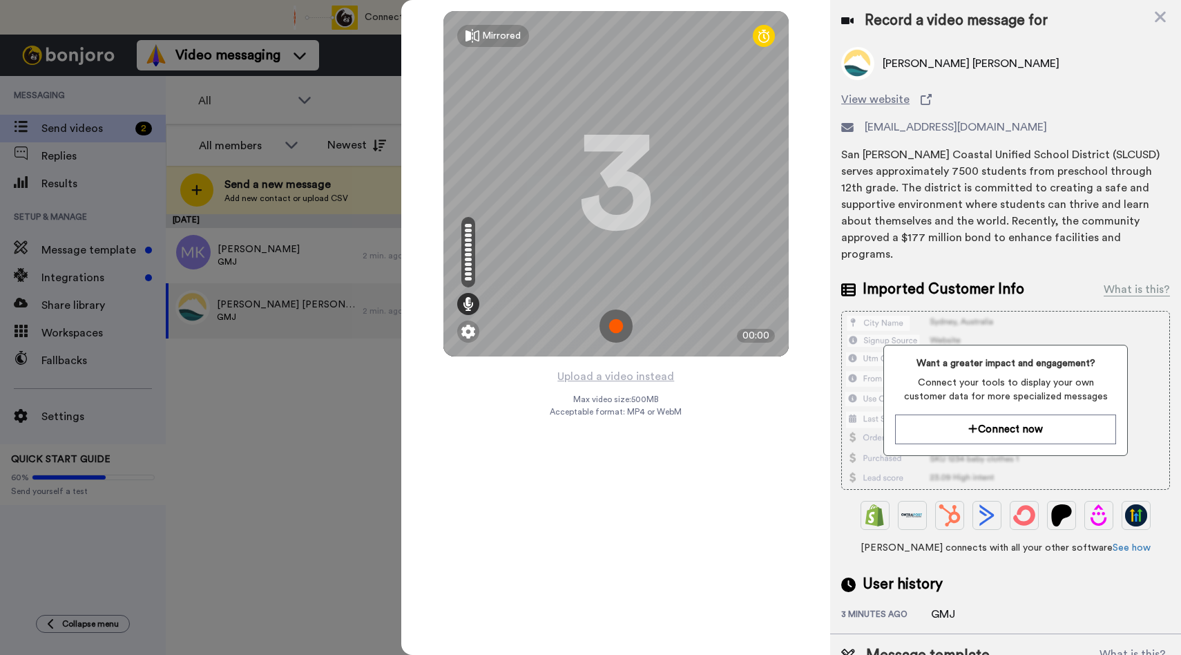
click at [613, 329] on img at bounding box center [615, 325] width 33 height 33
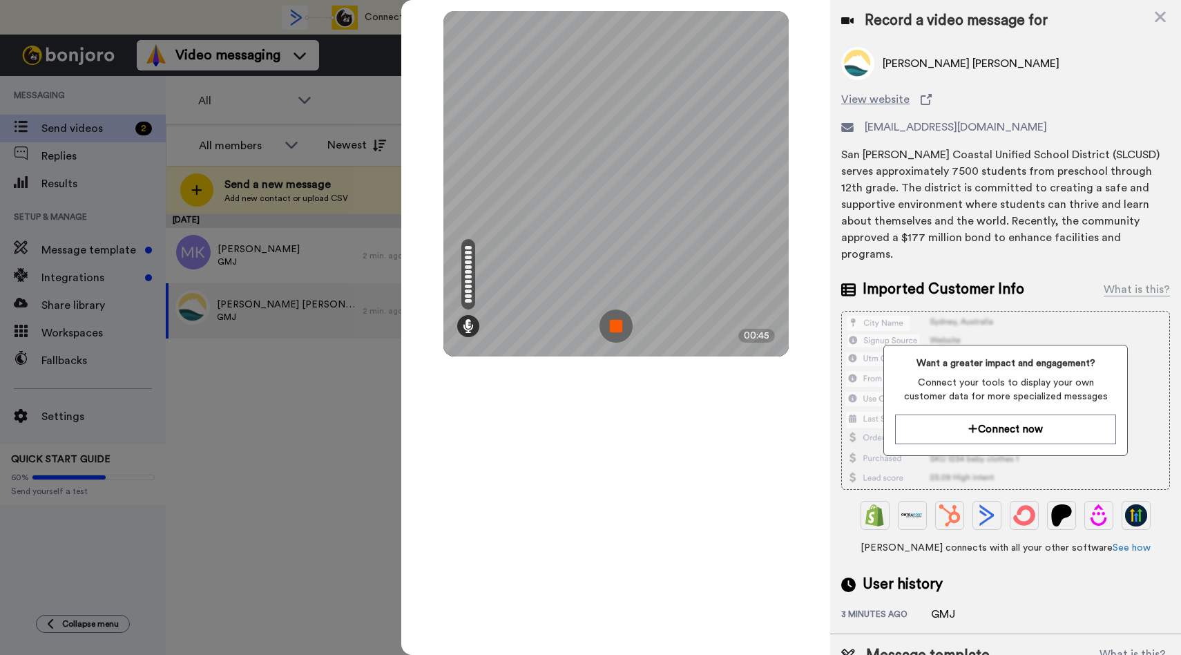
click at [613, 329] on img at bounding box center [615, 325] width 33 height 33
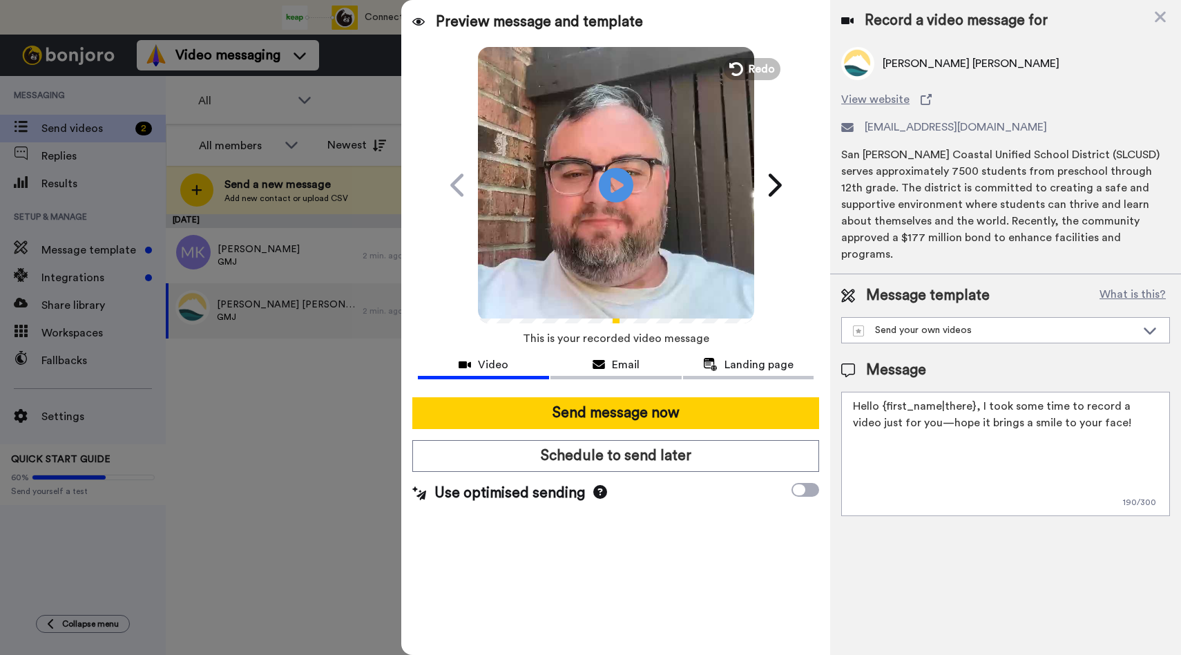
click at [961, 420] on textarea "Hello {first_name|there}, I took some time to record a video just for you—hope …" at bounding box center [1005, 453] width 329 height 124
paste textarea "y {first_name|there}! Welcome into General Music Jumpstart! I wanted to take a …"
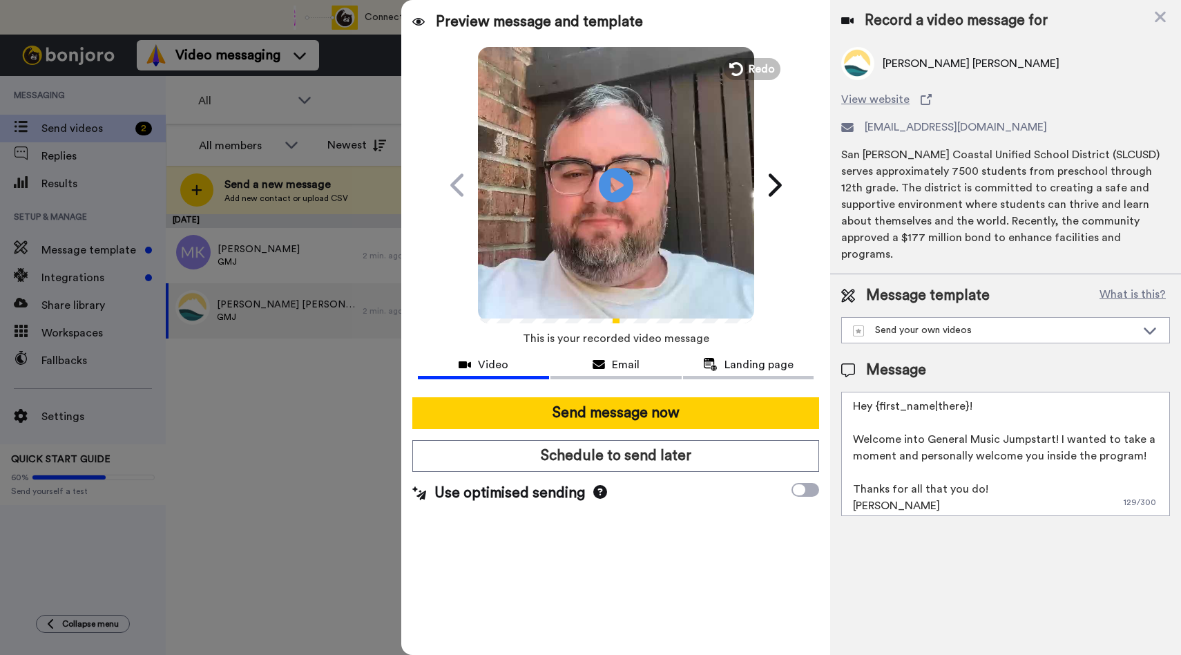
scroll to position [4, 0]
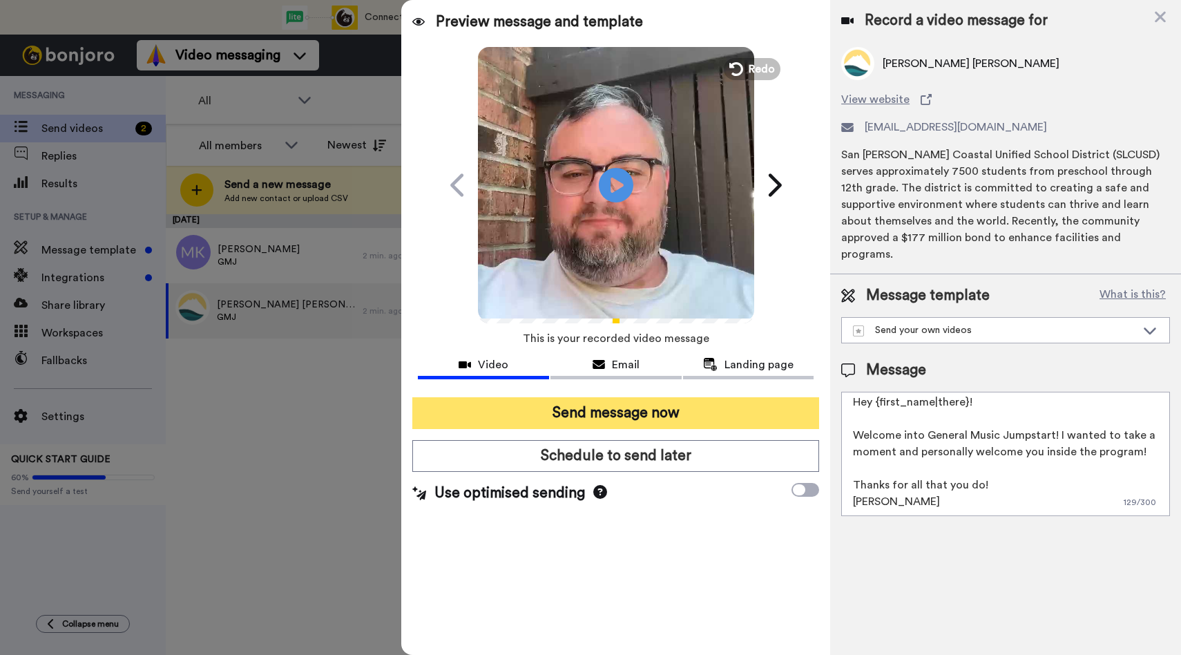
type textarea "Hey {first_name|there}! Welcome into General Music Jumpstart! I wanted to take …"
click at [566, 414] on button "Send message now" at bounding box center [615, 413] width 407 height 32
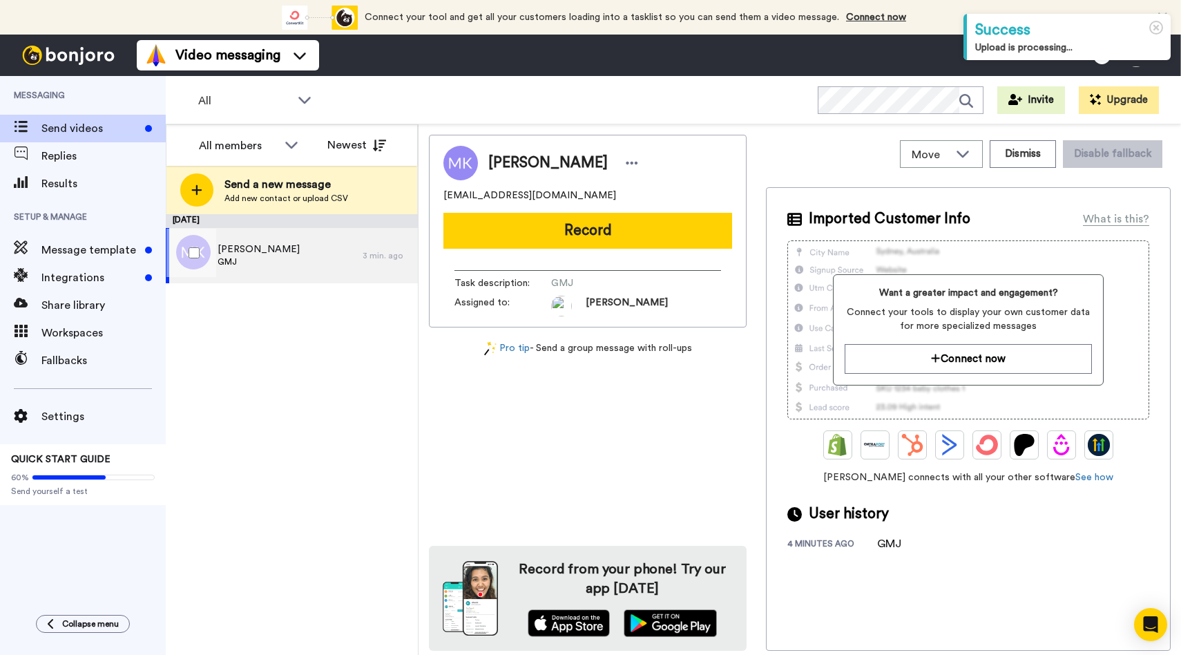
click at [260, 249] on span "[PERSON_NAME]" at bounding box center [258, 249] width 82 height 14
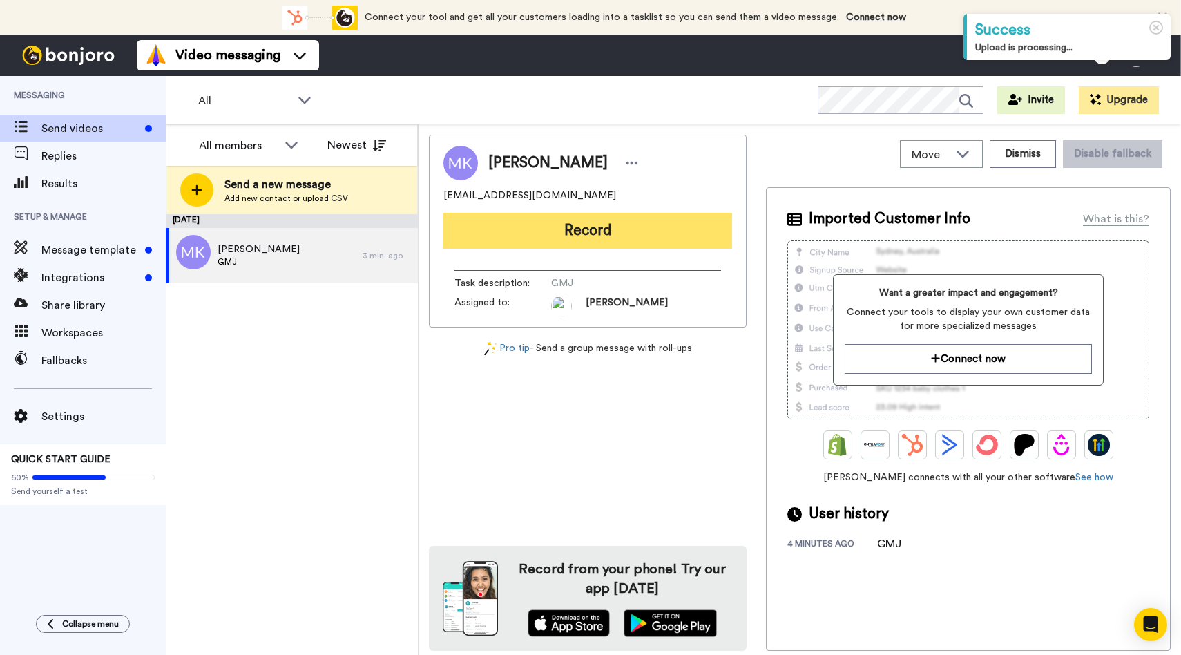
click at [582, 233] on button "Record" at bounding box center [587, 231] width 289 height 36
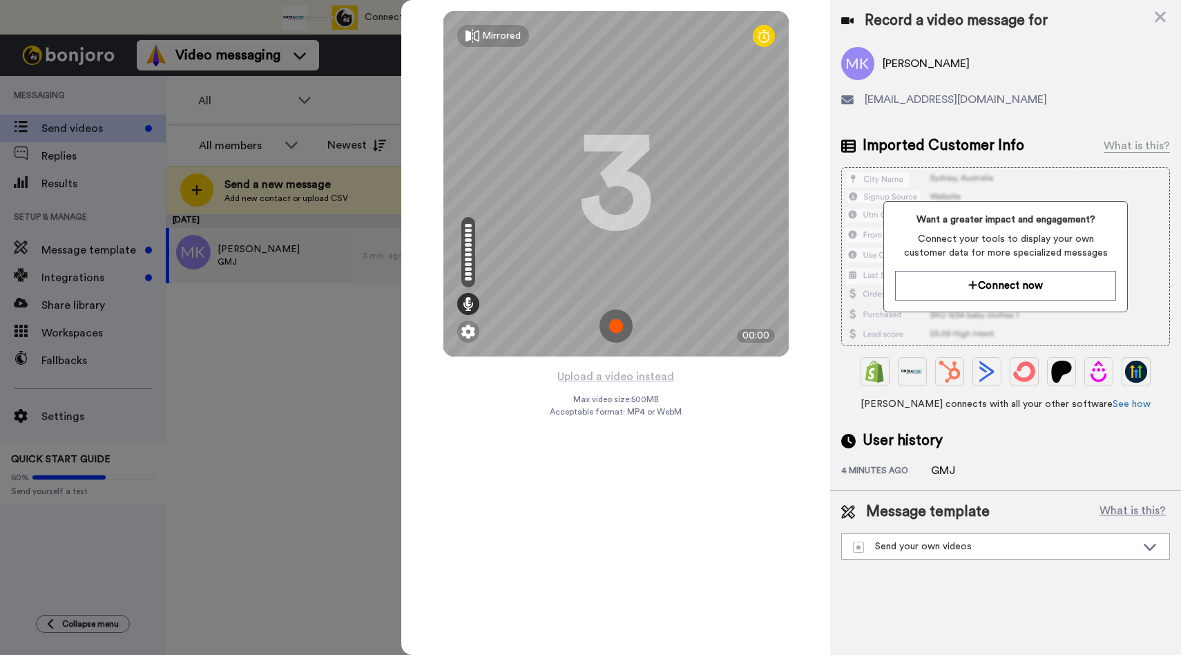
click at [613, 329] on img at bounding box center [615, 325] width 33 height 33
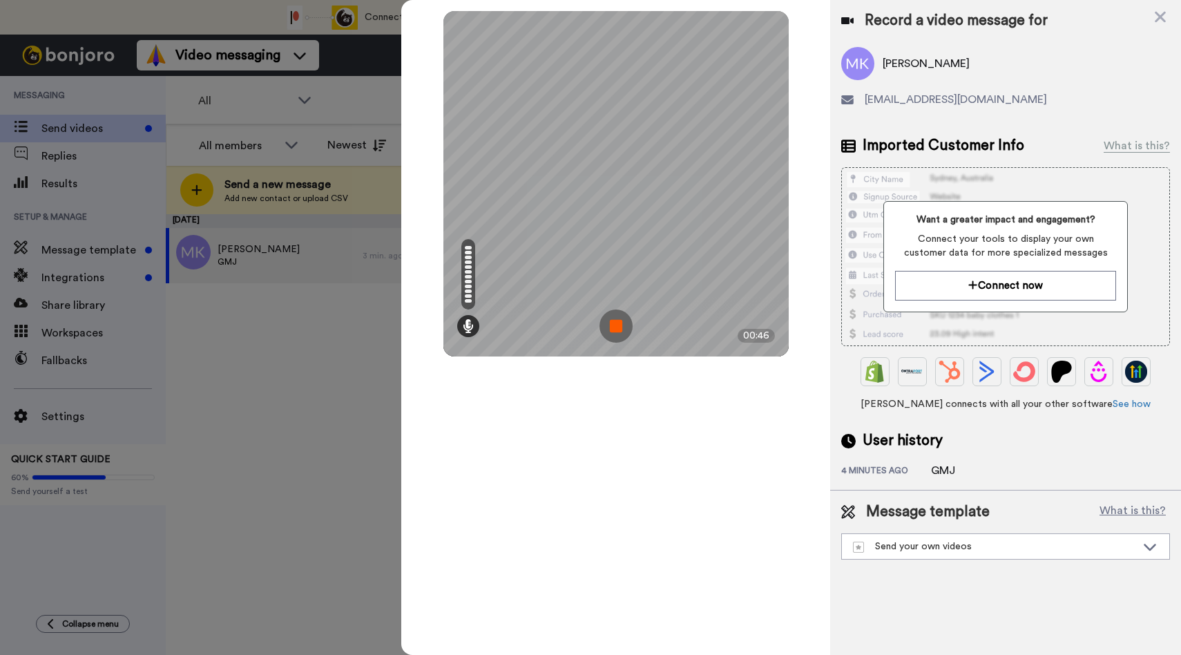
click at [613, 329] on img at bounding box center [615, 325] width 33 height 33
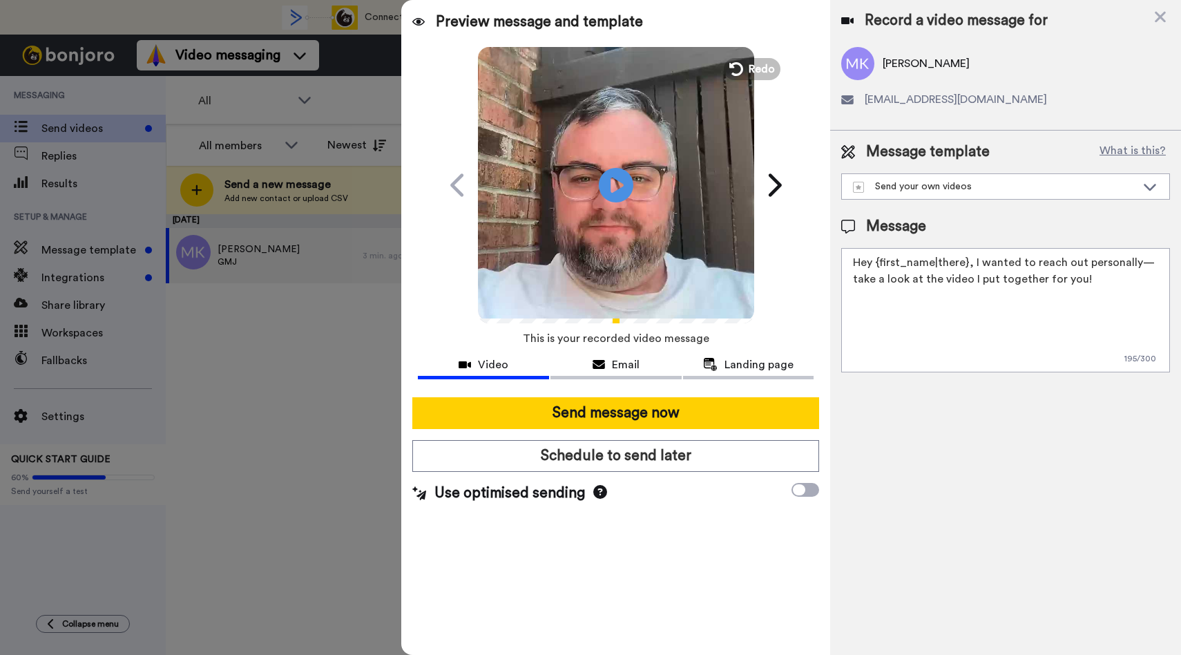
click at [949, 345] on textarea "Hey {first_name|there}, I wanted to reach out personally—take a look at the vid…" at bounding box center [1005, 310] width 329 height 124
paste textarea "! Welcome into General Music Jumpstart! I wanted to take a moment and personall…"
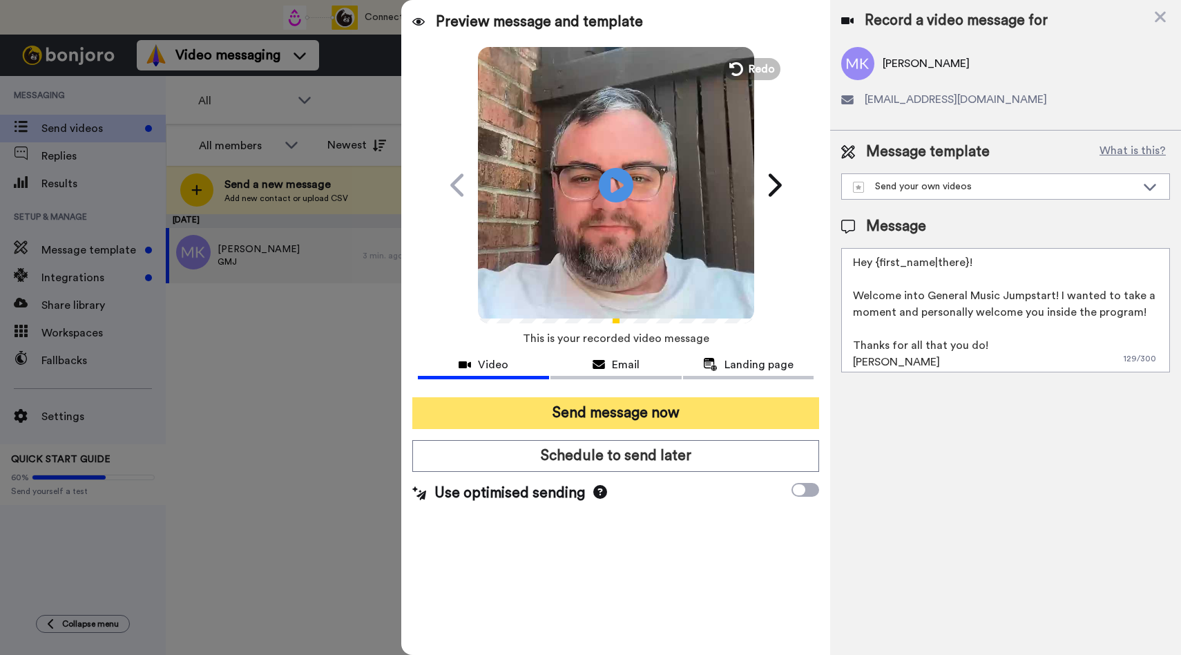
type textarea "Hey {first_name|there}! Welcome into General Music Jumpstart! I wanted to take …"
click at [659, 412] on button "Send message now" at bounding box center [615, 413] width 407 height 32
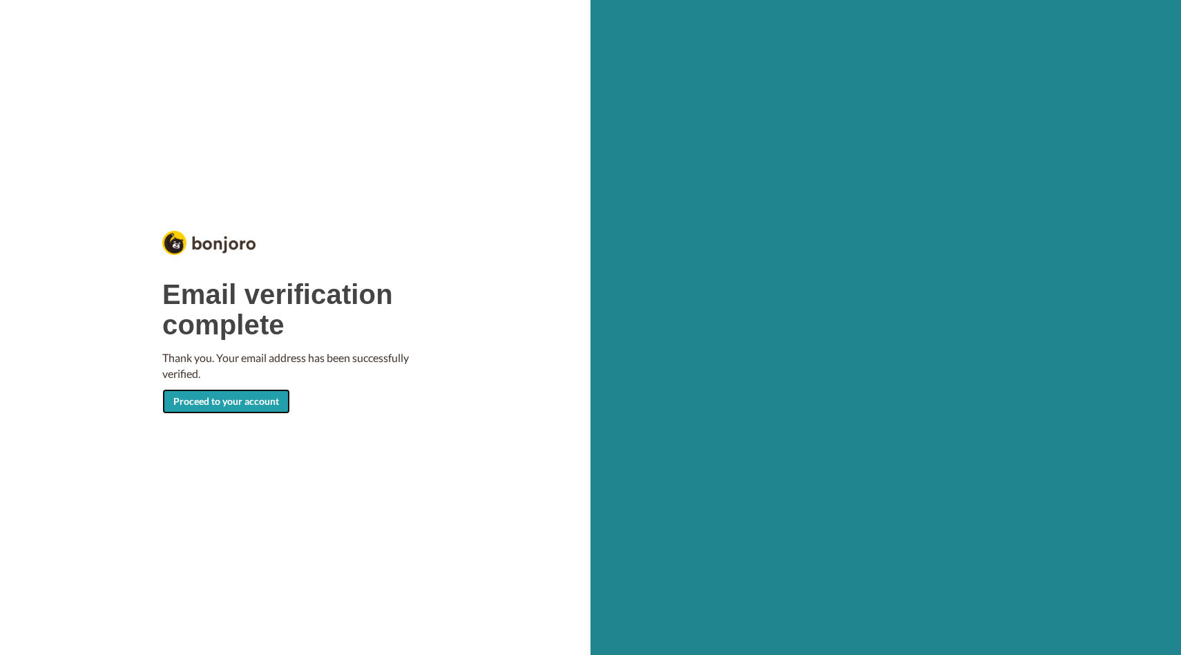
click at [222, 399] on link "Proceed to your account" at bounding box center [226, 401] width 128 height 25
